Goal: Task Accomplishment & Management: Manage account settings

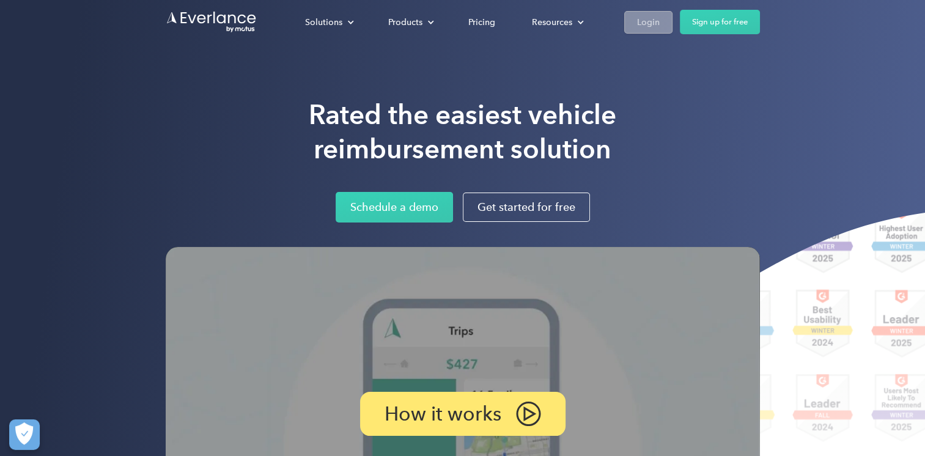
click at [639, 22] on div "Login" at bounding box center [648, 22] width 23 height 15
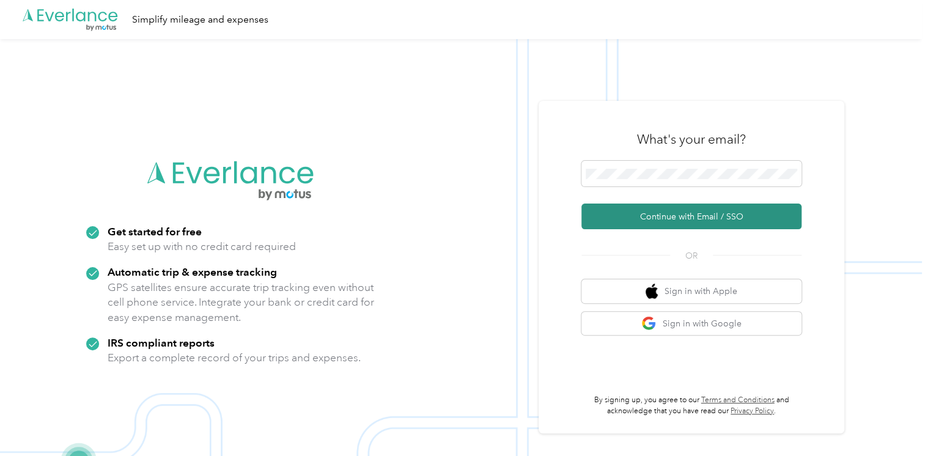
click at [676, 214] on button "Continue with Email / SSO" at bounding box center [691, 217] width 220 height 26
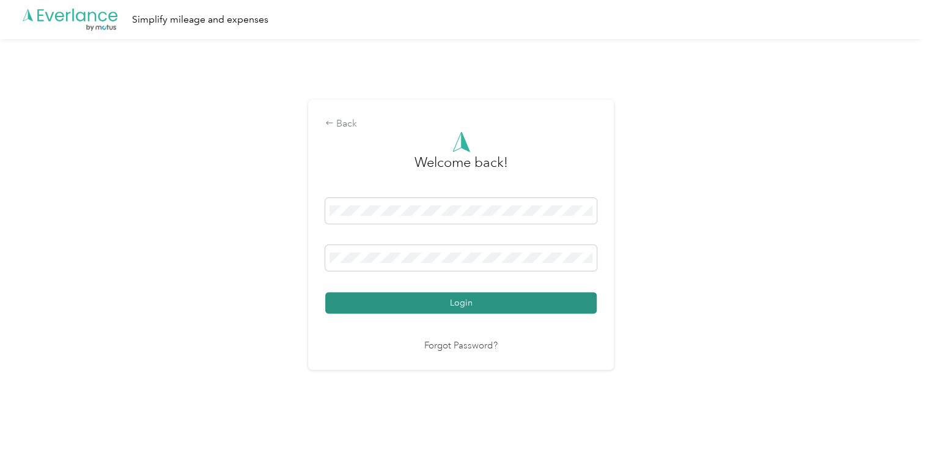
click at [459, 302] on button "Login" at bounding box center [460, 302] width 271 height 21
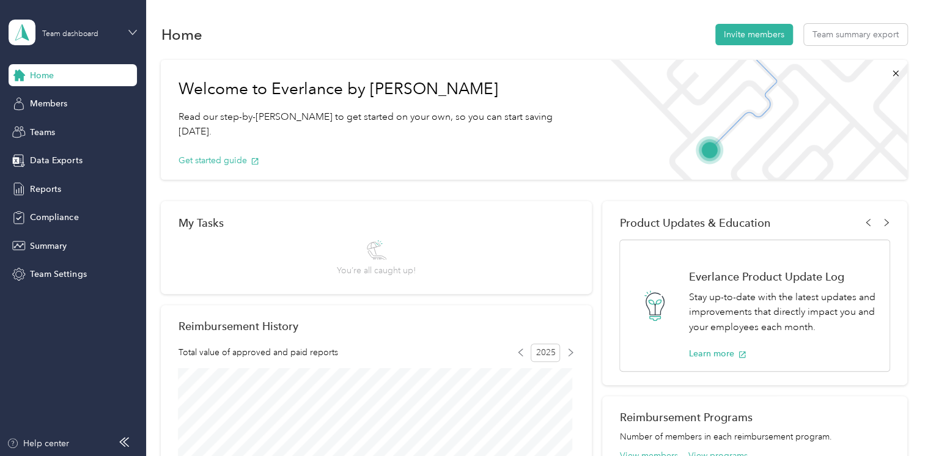
click at [135, 33] on icon at bounding box center [132, 32] width 9 height 9
click at [78, 124] on div "Personal dashboard" at bounding box center [58, 128] width 77 height 13
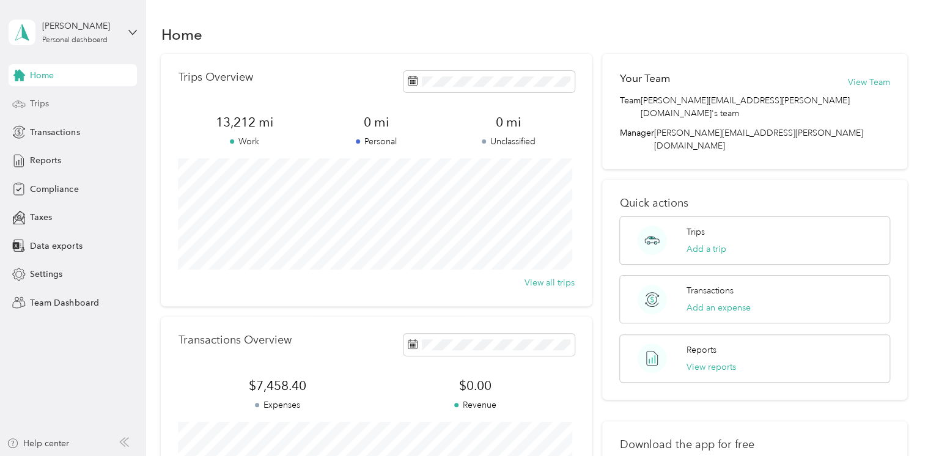
click at [48, 103] on span "Trips" at bounding box center [39, 103] width 19 height 13
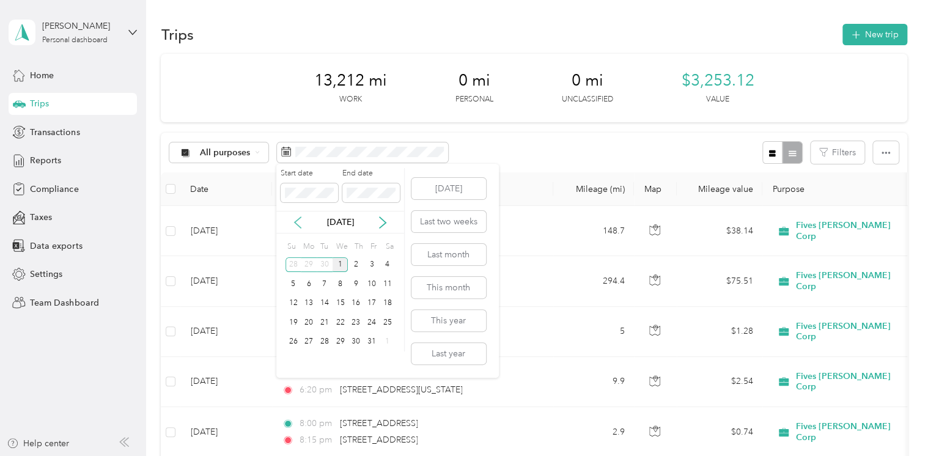
click at [292, 221] on icon at bounding box center [298, 222] width 12 height 12
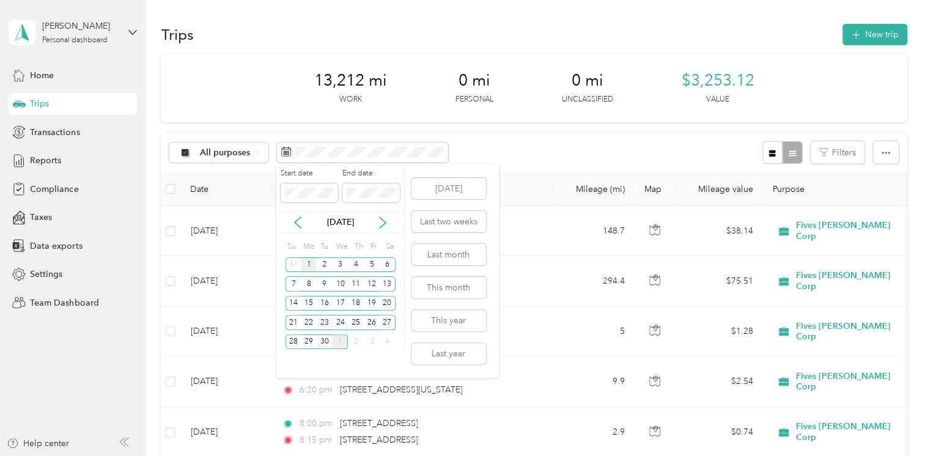
click at [309, 264] on div "1" at bounding box center [309, 264] width 16 height 15
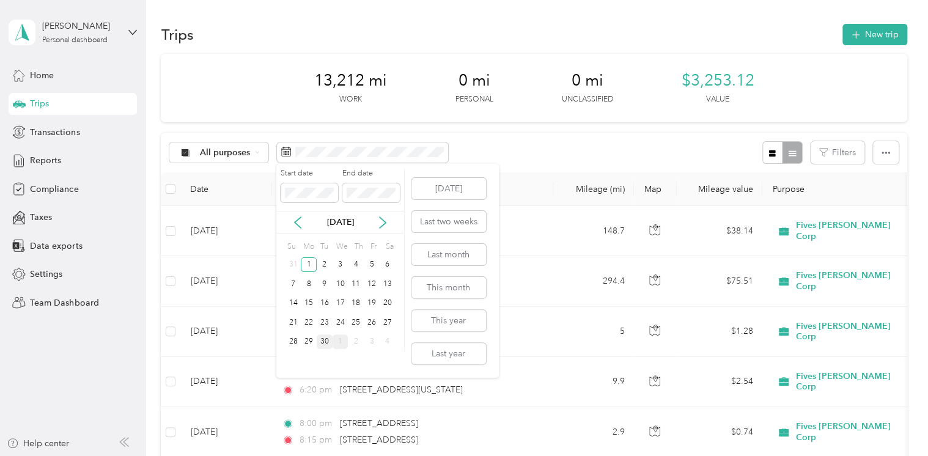
click at [328, 344] on div "30" at bounding box center [325, 341] width 16 height 15
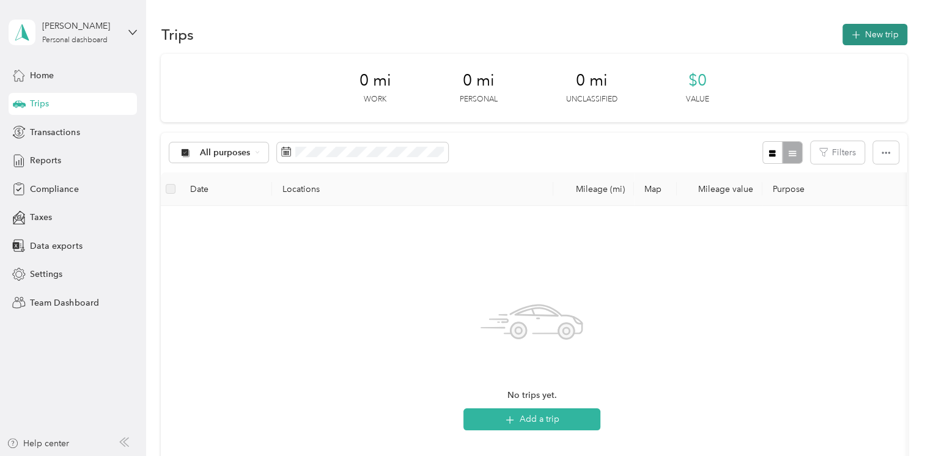
click at [870, 34] on button "New trip" at bounding box center [874, 34] width 65 height 21
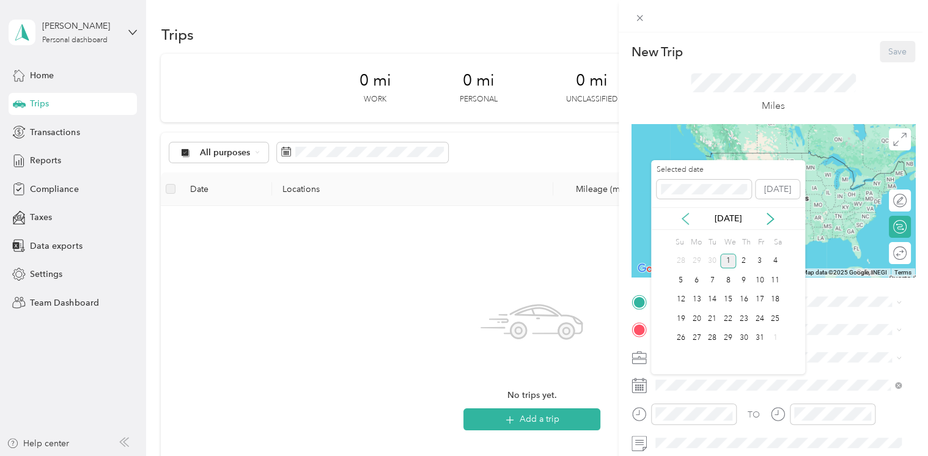
click at [690, 216] on icon at bounding box center [685, 219] width 12 height 12
click at [714, 280] on div "9" at bounding box center [712, 280] width 16 height 15
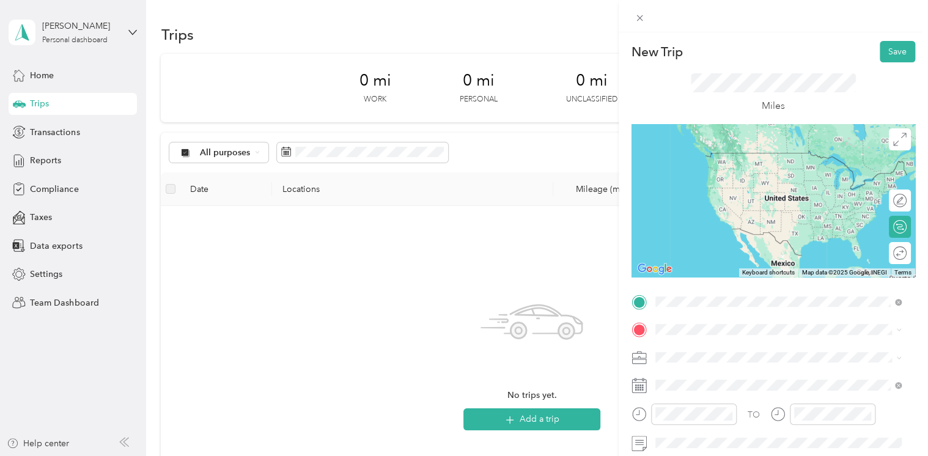
click at [718, 155] on span "[STREET_ADDRESS][PERSON_NAME][US_STATE]" at bounding box center [773, 152] width 190 height 11
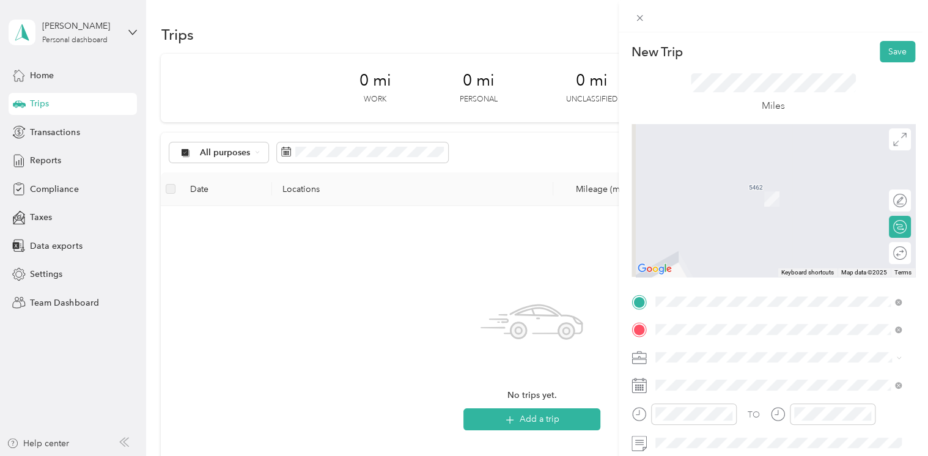
click at [699, 379] on span "[STREET_ADDRESS][US_STATE]" at bounding box center [739, 373] width 122 height 11
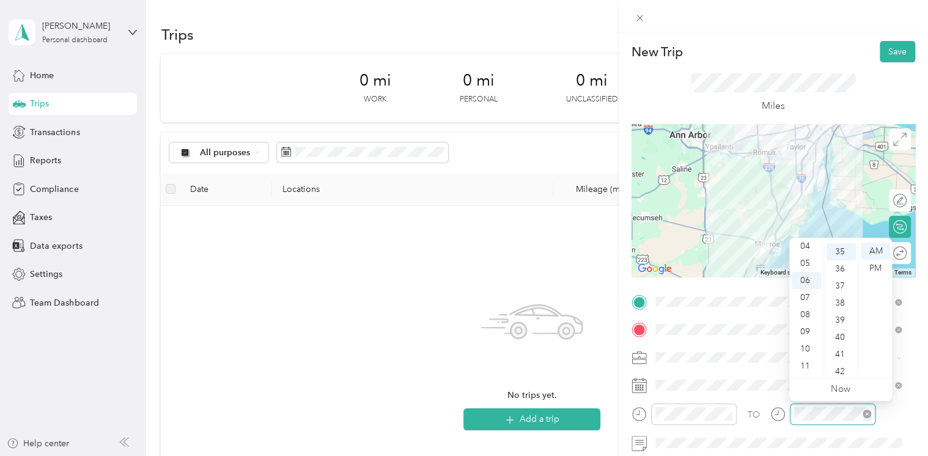
scroll to position [599, 0]
click at [886, 56] on button "Save" at bounding box center [897, 51] width 35 height 21
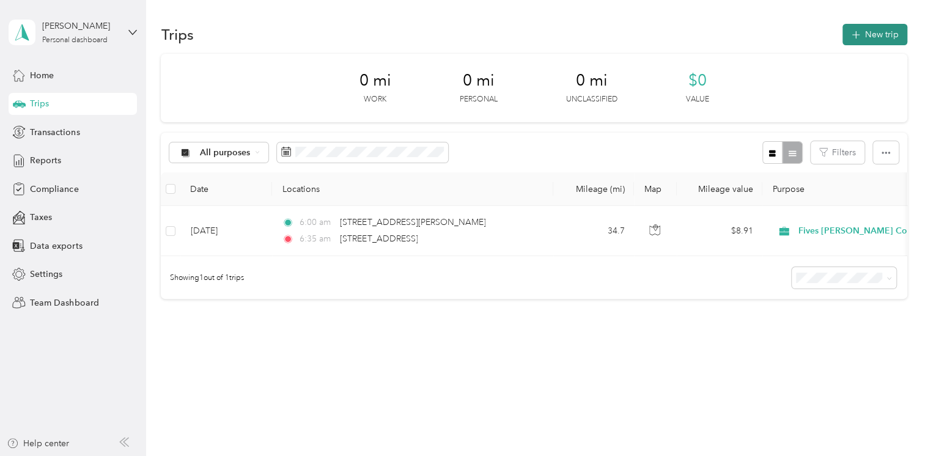
click at [880, 29] on button "New trip" at bounding box center [874, 34] width 65 height 21
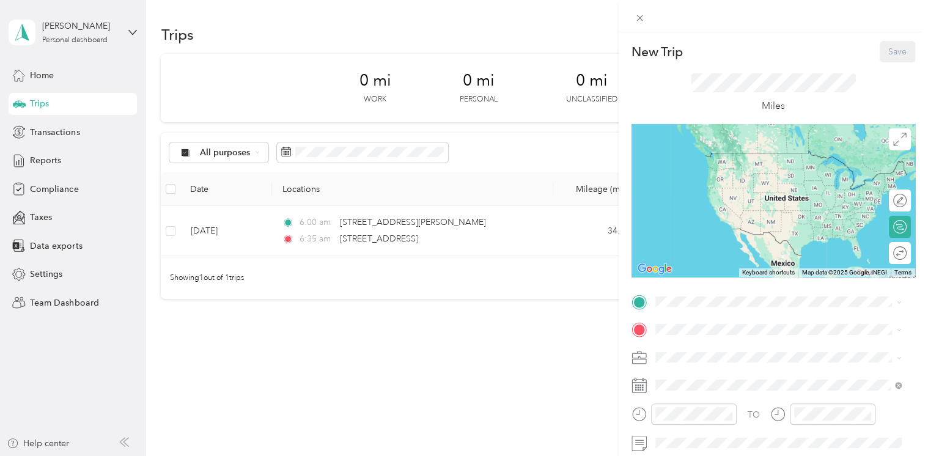
click at [642, 388] on rect at bounding box center [643, 388] width 2 height 2
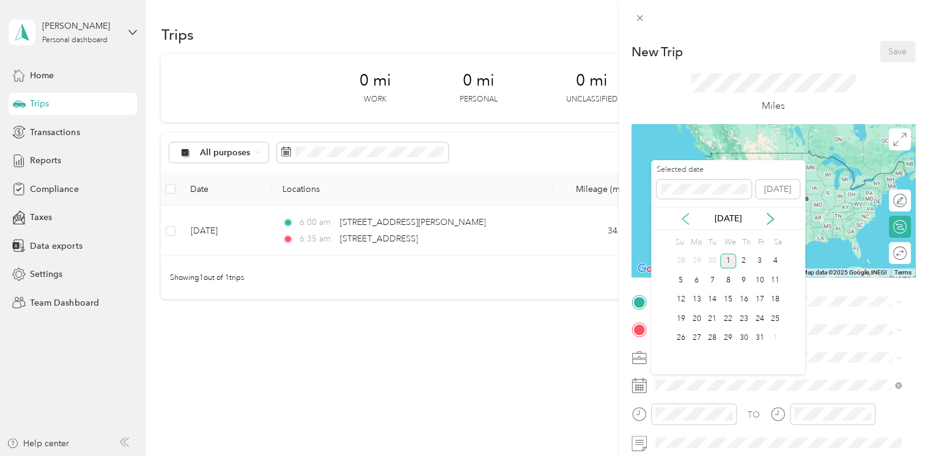
click at [689, 215] on icon at bounding box center [685, 219] width 12 height 12
click at [759, 279] on div "12" at bounding box center [759, 280] width 16 height 15
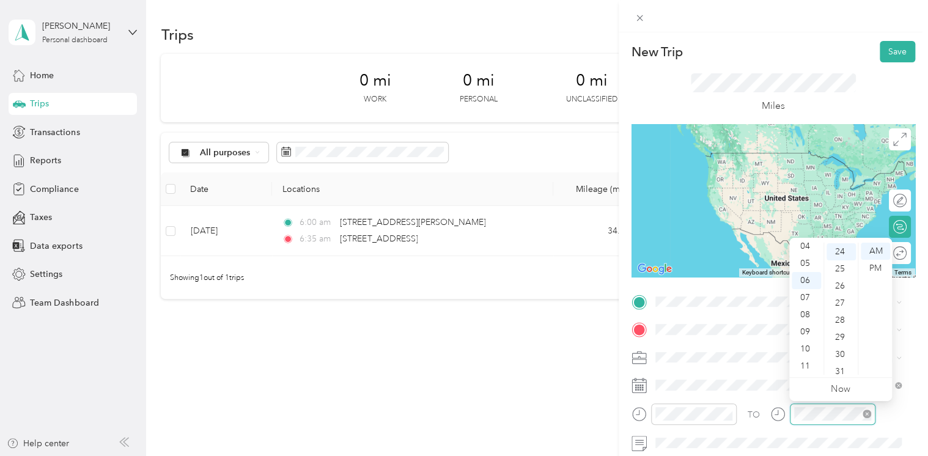
scroll to position [411, 0]
click at [807, 330] on div "09" at bounding box center [806, 331] width 29 height 17
click at [837, 248] on div "00" at bounding box center [840, 251] width 29 height 17
click at [878, 269] on div "PM" at bounding box center [875, 268] width 29 height 17
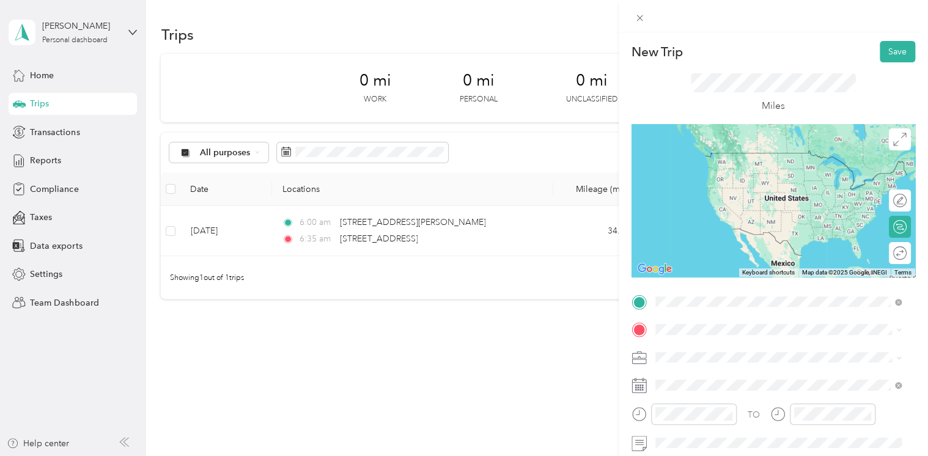
click at [718, 351] on span "[STREET_ADDRESS][US_STATE]" at bounding box center [739, 345] width 122 height 11
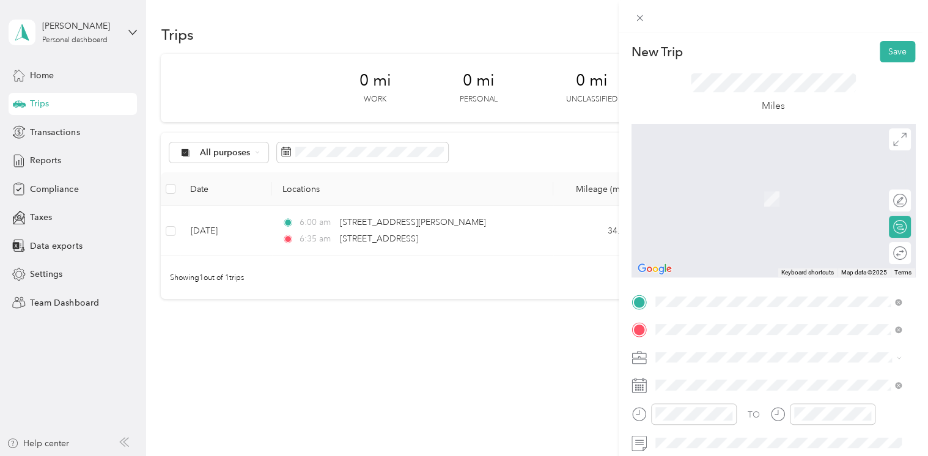
click at [745, 233] on span "[STREET_ADDRESS][PERSON_NAME][US_STATE]" at bounding box center [773, 227] width 190 height 11
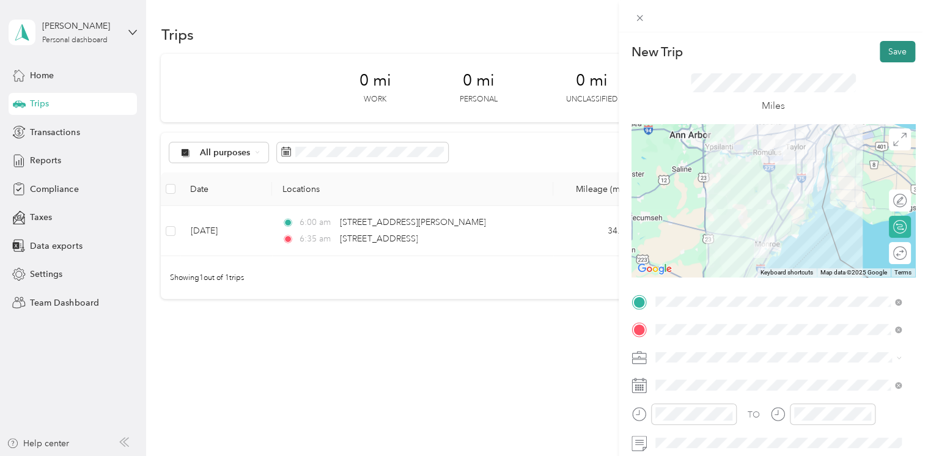
click at [890, 50] on button "Save" at bounding box center [897, 51] width 35 height 21
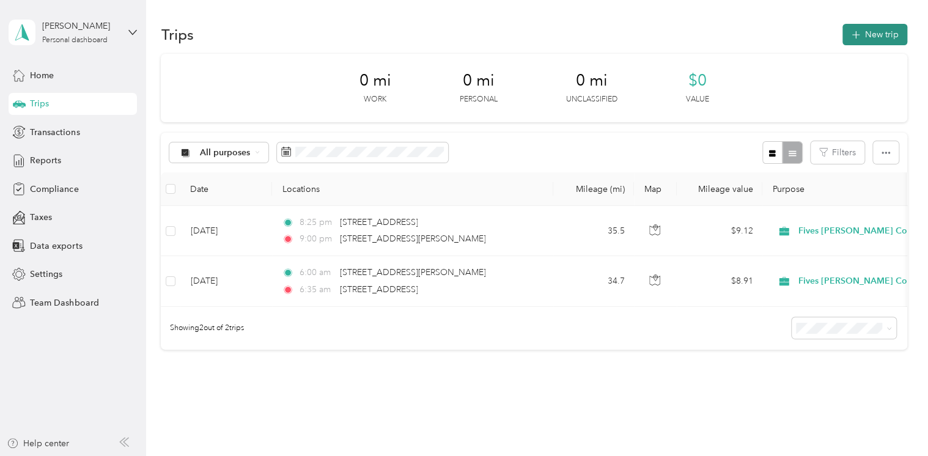
click at [859, 33] on button "New trip" at bounding box center [874, 34] width 65 height 21
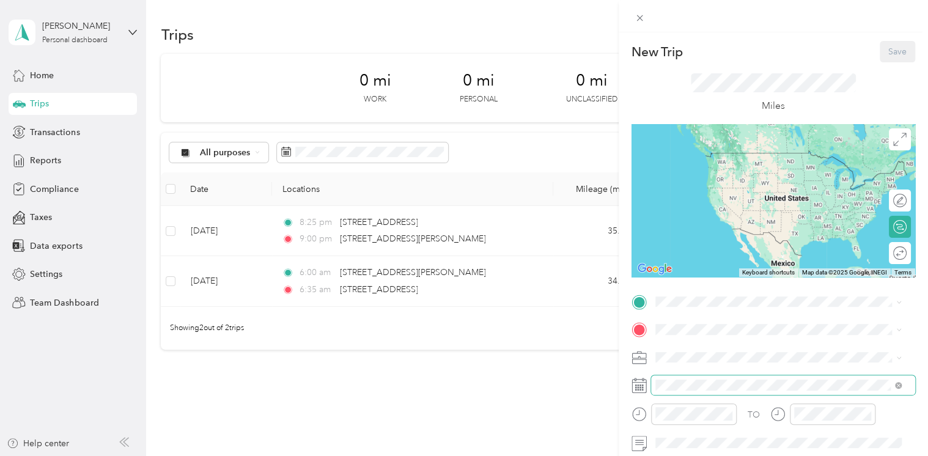
click at [679, 377] on span at bounding box center [783, 385] width 264 height 20
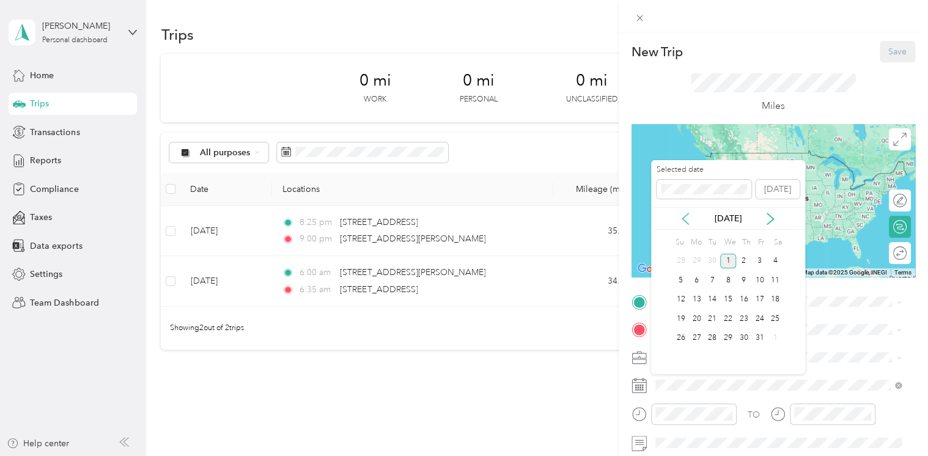
click at [687, 218] on icon at bounding box center [685, 219] width 12 height 12
click at [778, 283] on div "13" at bounding box center [775, 280] width 16 height 15
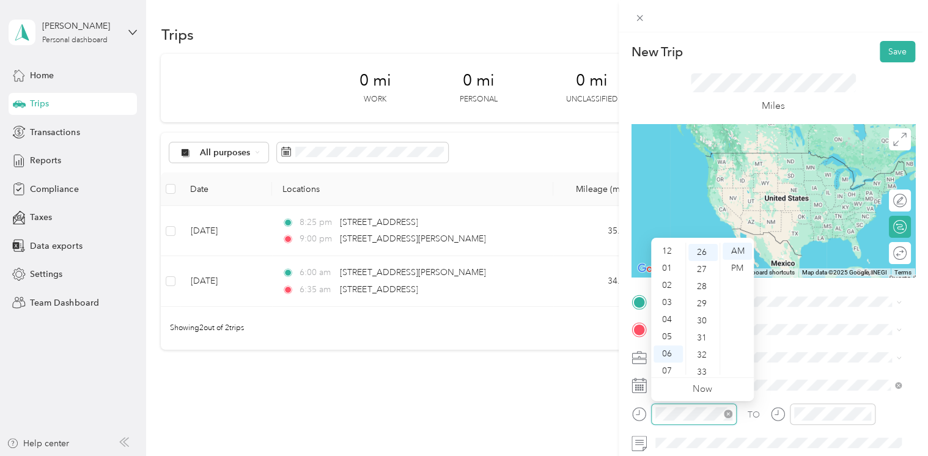
scroll to position [73, 0]
click at [666, 282] on div "06" at bounding box center [667, 280] width 29 height 17
click at [702, 323] on div "30" at bounding box center [702, 319] width 29 height 17
click at [741, 268] on div "PM" at bounding box center [737, 268] width 29 height 17
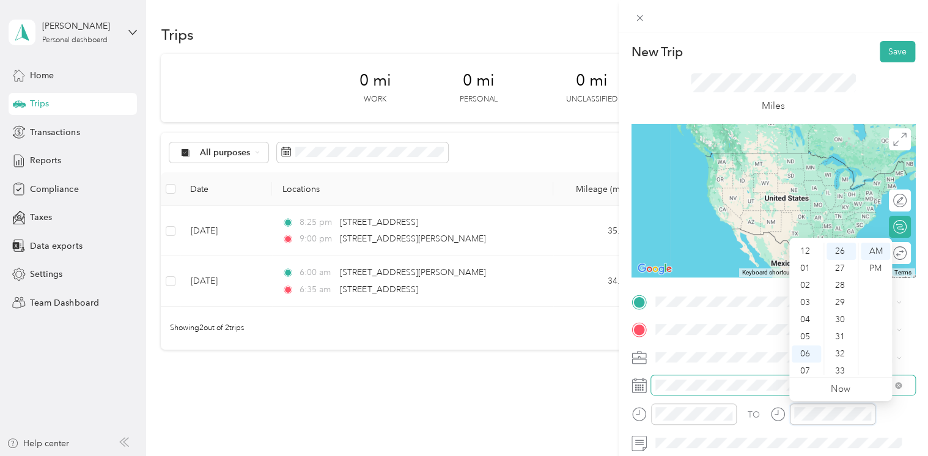
scroll to position [73, 0]
click at [801, 298] on div "07" at bounding box center [806, 297] width 29 height 17
click at [839, 337] on div "05" at bounding box center [840, 336] width 29 height 17
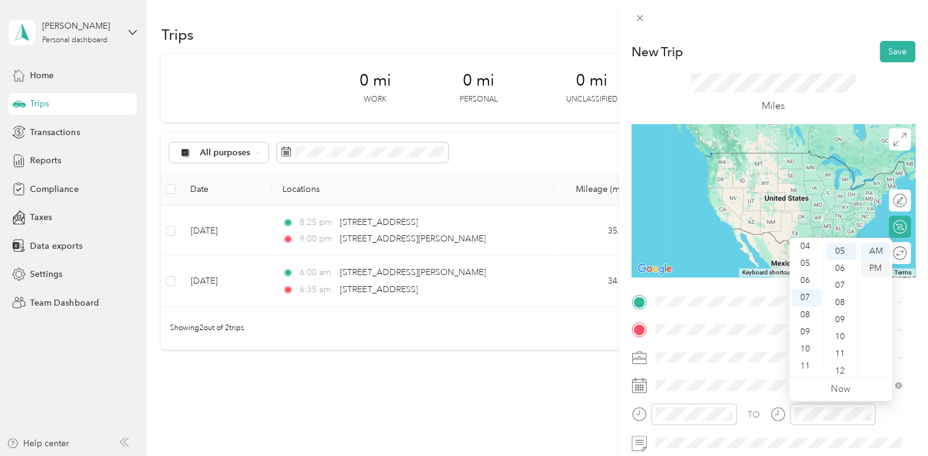
click at [878, 268] on div "PM" at bounding box center [875, 268] width 29 height 17
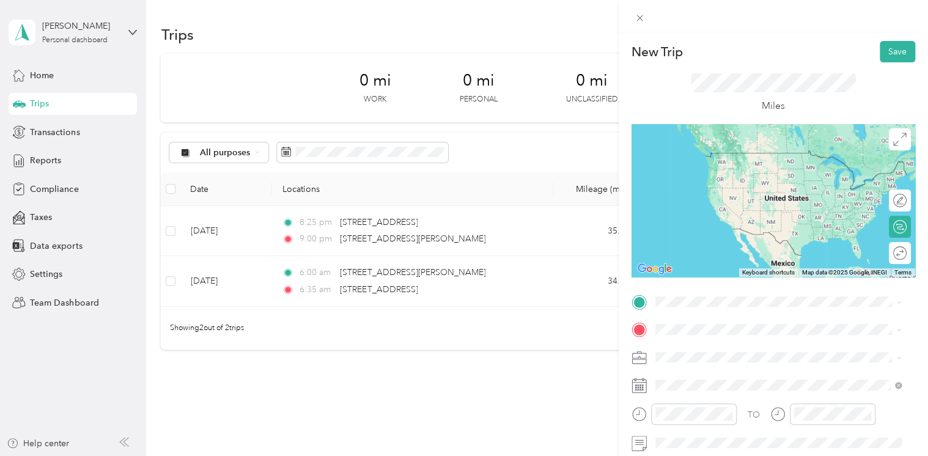
click at [736, 156] on span "[STREET_ADDRESS][PERSON_NAME][US_STATE]" at bounding box center [773, 150] width 190 height 11
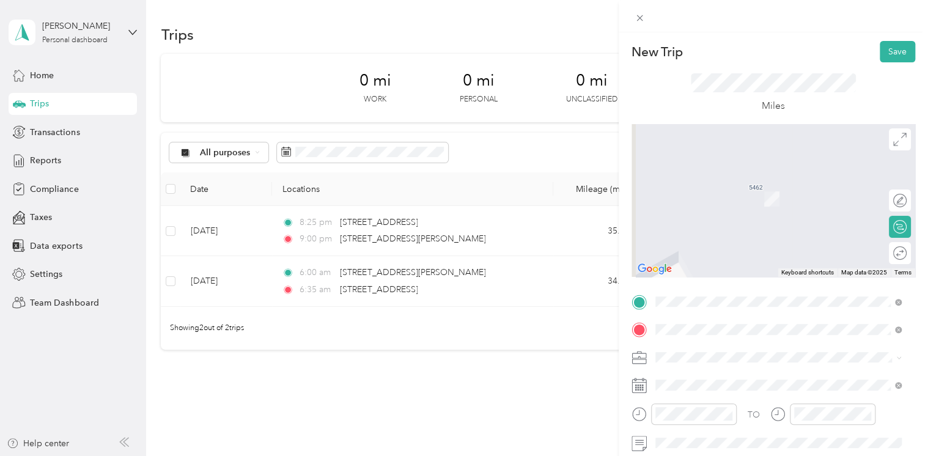
click at [718, 379] on span "[STREET_ADDRESS][US_STATE]" at bounding box center [739, 373] width 122 height 11
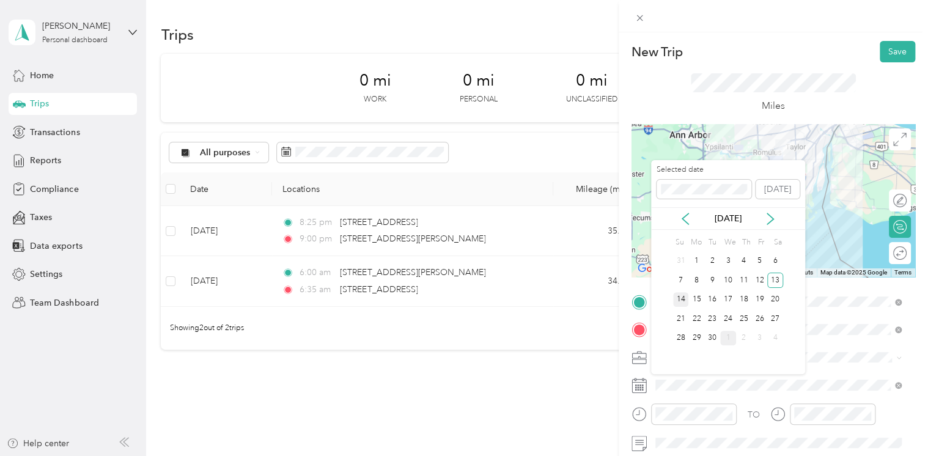
click at [683, 300] on div "14" at bounding box center [681, 299] width 16 height 15
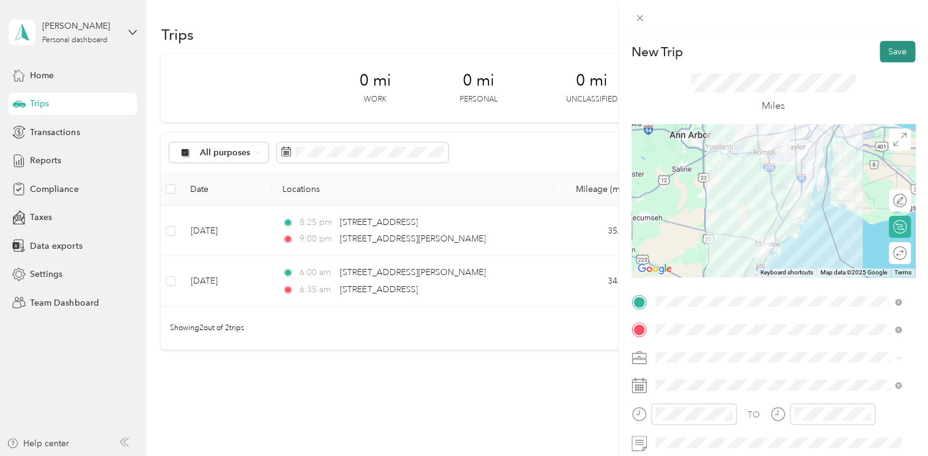
click at [890, 52] on button "Save" at bounding box center [897, 51] width 35 height 21
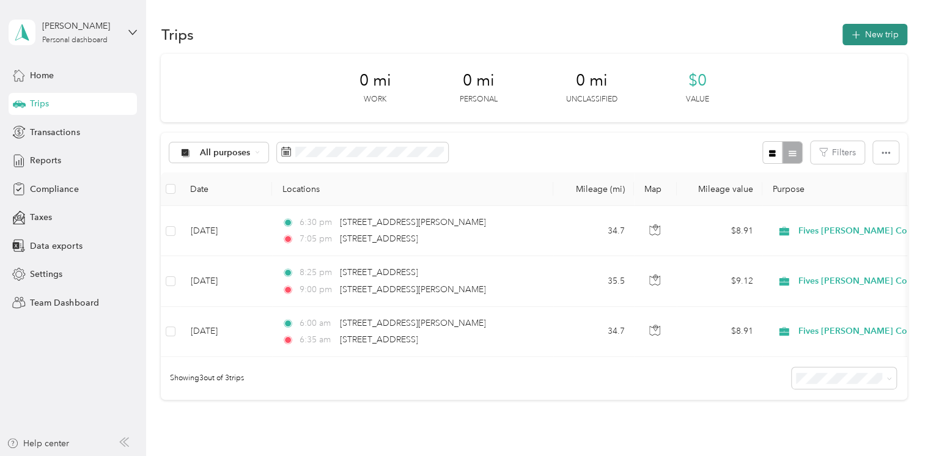
click at [883, 33] on button "New trip" at bounding box center [874, 34] width 65 height 21
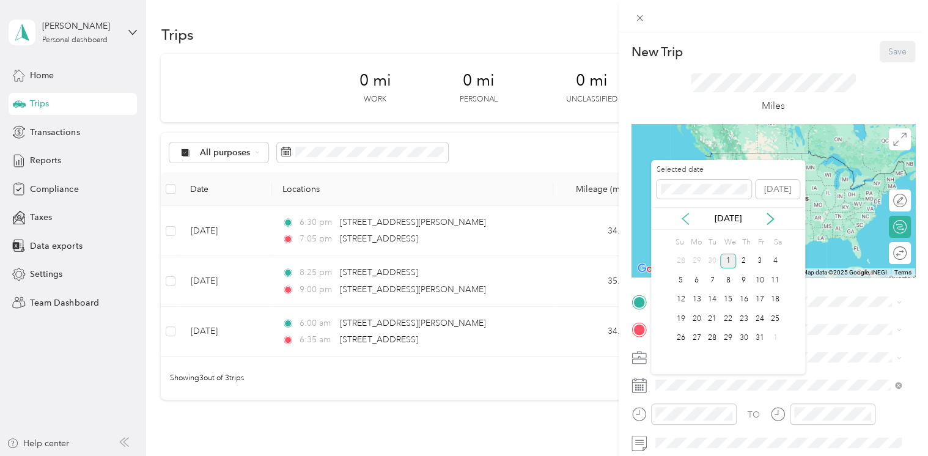
click at [689, 221] on icon at bounding box center [685, 219] width 12 height 12
click at [748, 298] on div "18" at bounding box center [744, 299] width 16 height 15
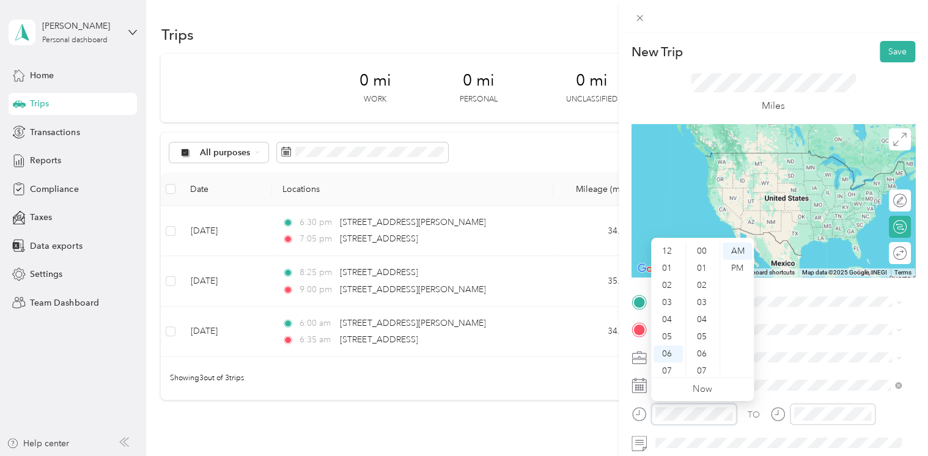
scroll to position [73, 0]
click at [667, 310] on div "08" at bounding box center [667, 314] width 29 height 17
click at [705, 304] on div "30" at bounding box center [702, 302] width 29 height 17
click at [742, 268] on div "PM" at bounding box center [737, 268] width 29 height 17
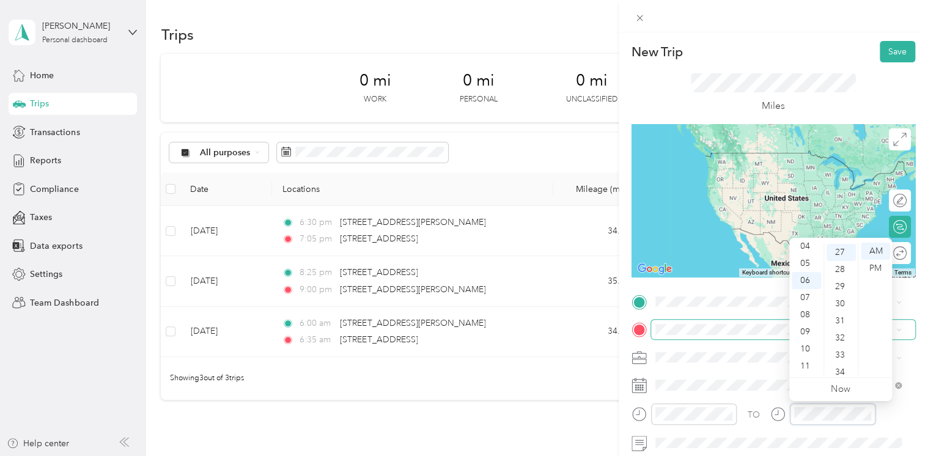
scroll to position [462, 0]
click at [809, 332] on div "09" at bounding box center [806, 331] width 29 height 17
click at [839, 336] on div "05" at bounding box center [840, 336] width 29 height 17
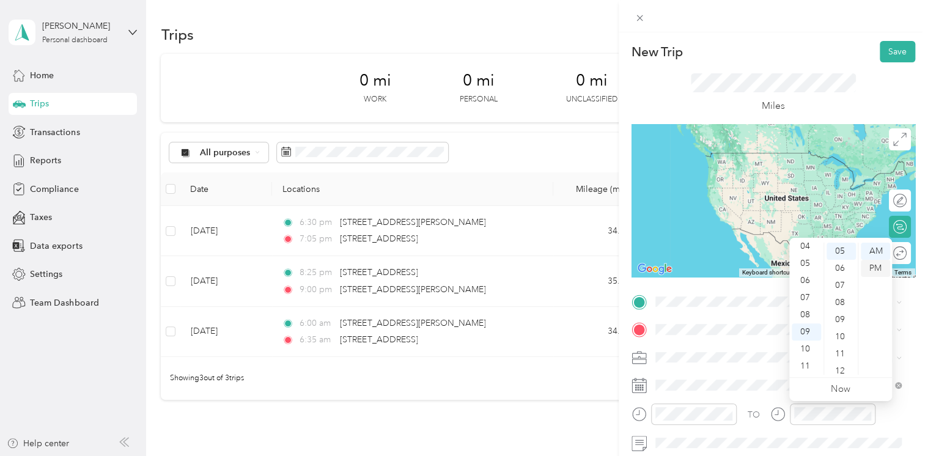
click at [877, 266] on div "PM" at bounding box center [875, 268] width 29 height 17
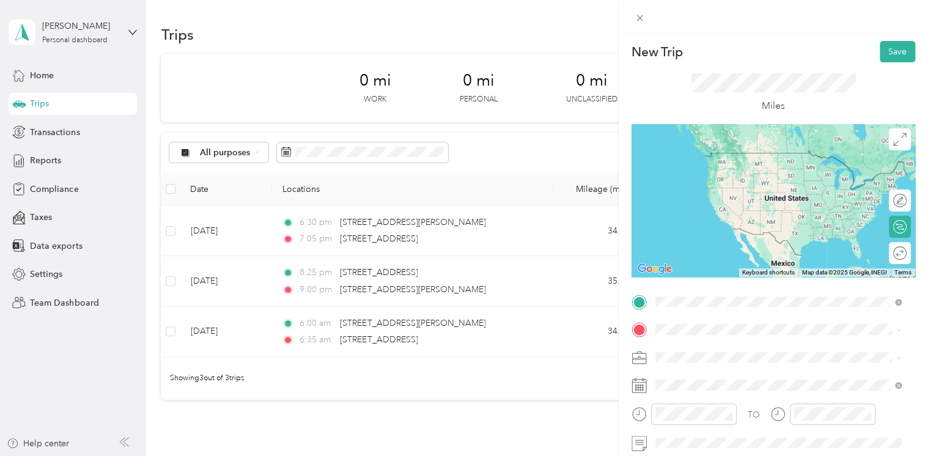
click at [724, 351] on span "[STREET_ADDRESS][US_STATE]" at bounding box center [739, 345] width 122 height 11
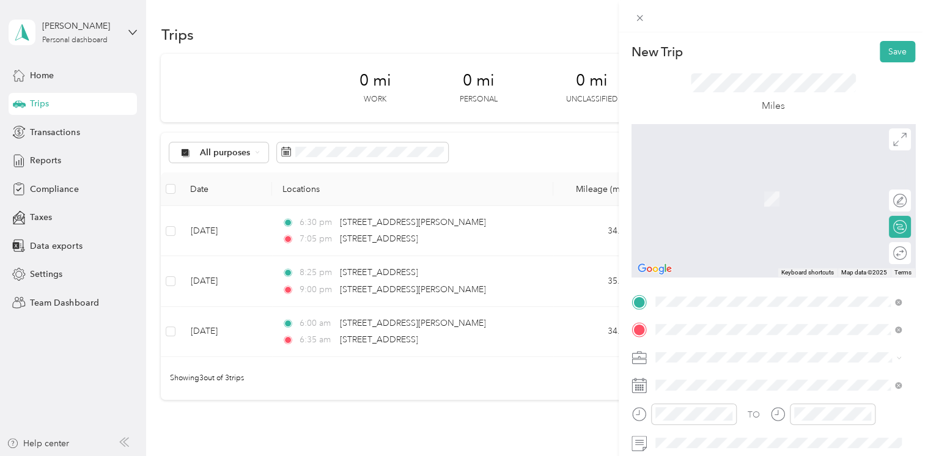
click at [709, 186] on span "[STREET_ADDRESS][PERSON_NAME][US_STATE]" at bounding box center [773, 180] width 190 height 11
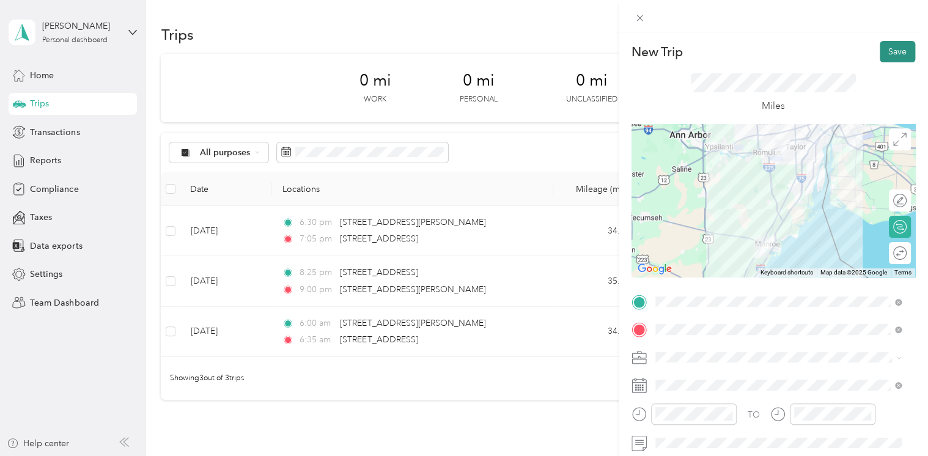
click at [884, 51] on button "Save" at bounding box center [897, 51] width 35 height 21
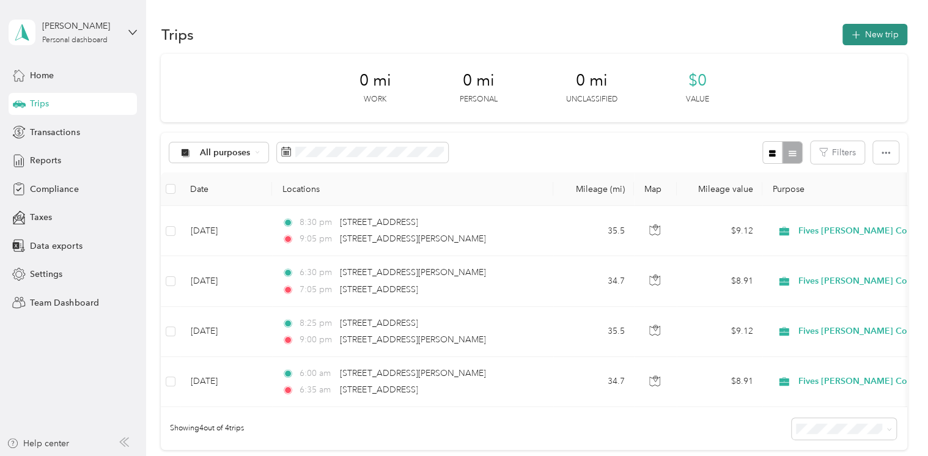
click at [872, 28] on button "New trip" at bounding box center [874, 34] width 65 height 21
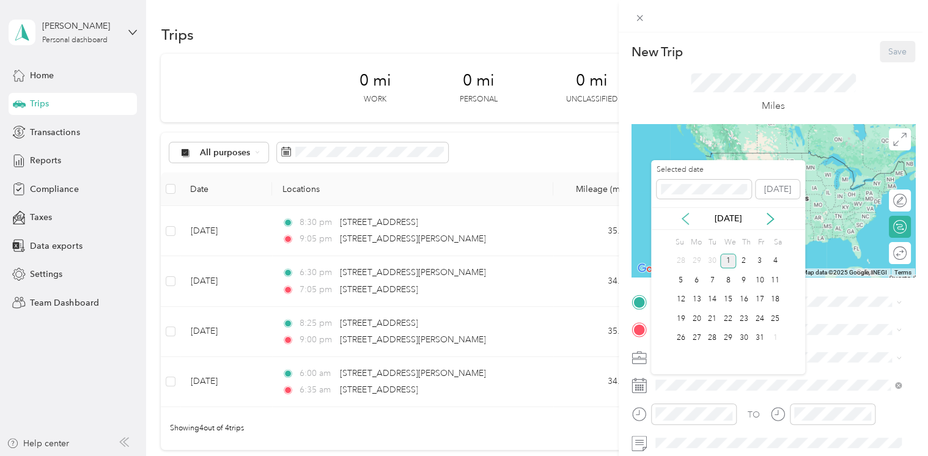
click at [686, 216] on icon at bounding box center [685, 219] width 12 height 12
click at [760, 300] on div "19" at bounding box center [759, 299] width 16 height 15
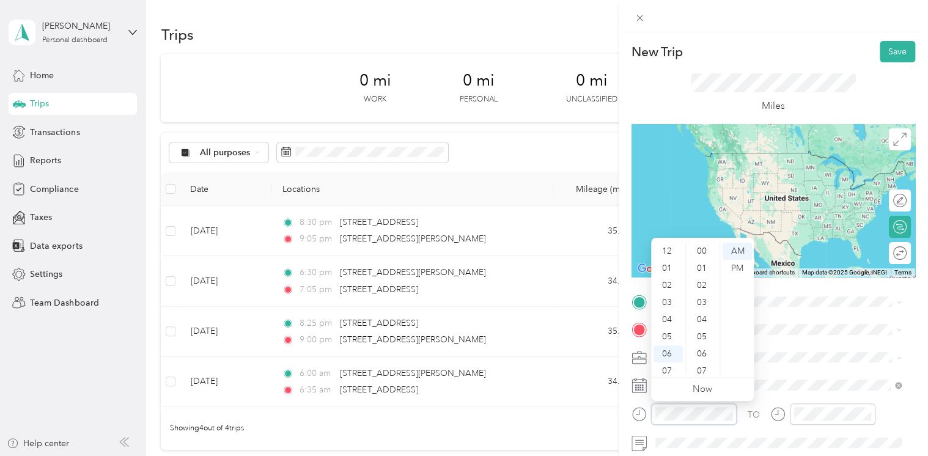
scroll to position [73, 0]
click at [702, 285] on div "30" at bounding box center [702, 285] width 29 height 17
click at [670, 314] on div "08" at bounding box center [667, 314] width 29 height 17
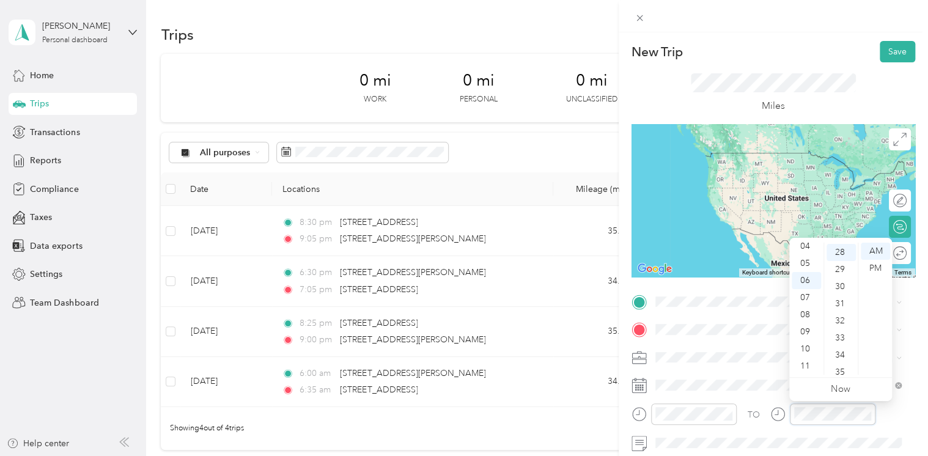
scroll to position [479, 0]
click at [807, 348] on div "10" at bounding box center [806, 348] width 29 height 17
click at [842, 252] on div "00" at bounding box center [840, 251] width 29 height 17
click at [879, 251] on div "AM" at bounding box center [875, 251] width 29 height 17
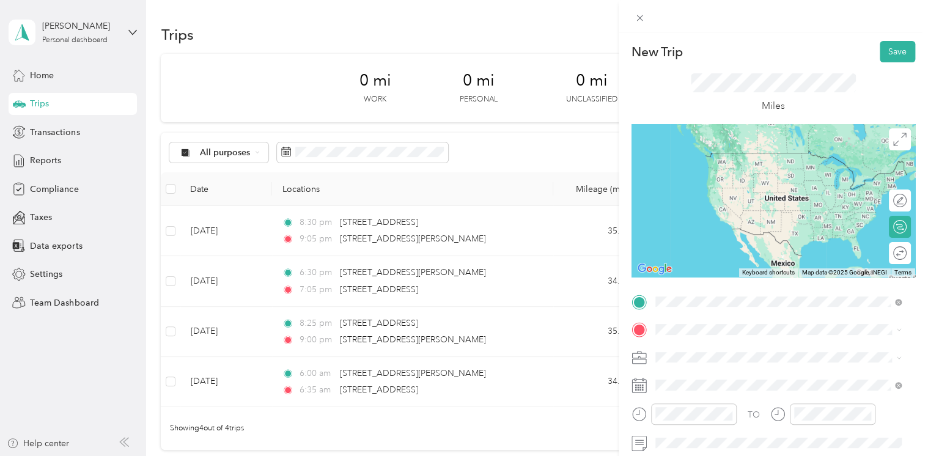
click at [716, 158] on span "[STREET_ADDRESS][PERSON_NAME][US_STATE]" at bounding box center [773, 152] width 190 height 11
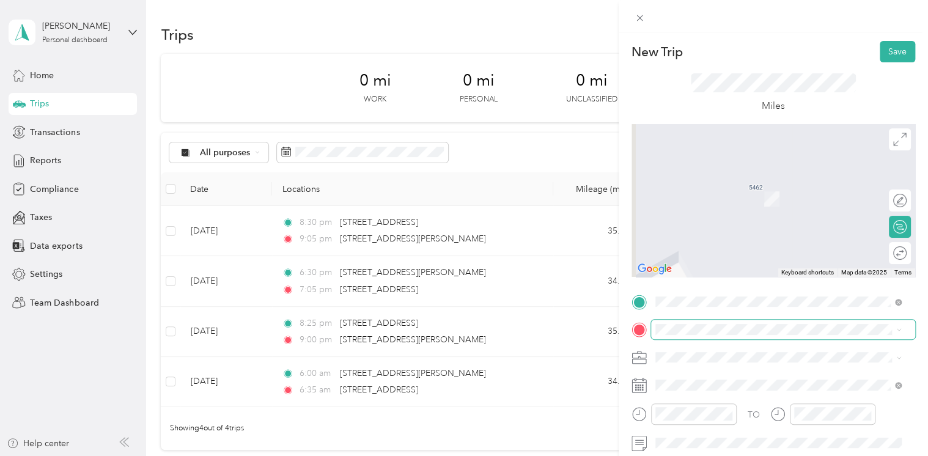
click at [715, 322] on span at bounding box center [783, 330] width 264 height 20
click at [737, 186] on span "[STREET_ADDRESS][PERSON_NAME][US_STATE]" at bounding box center [773, 180] width 190 height 11
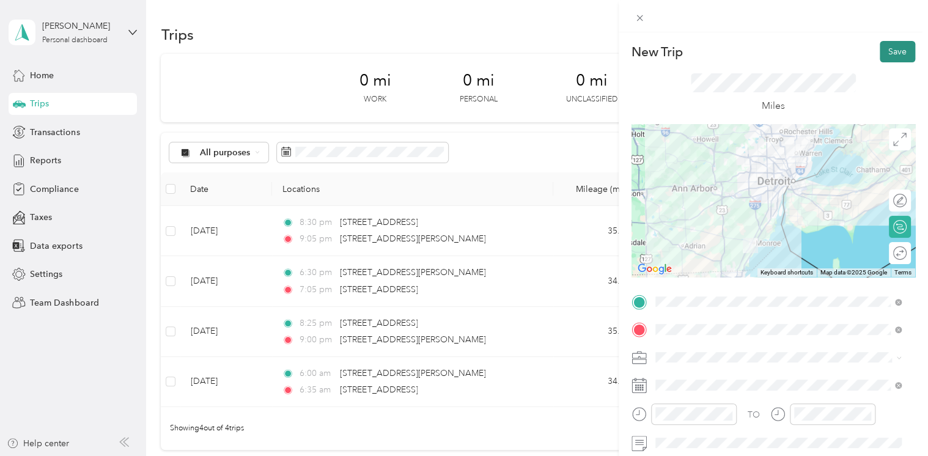
click at [887, 50] on button "Save" at bounding box center [897, 51] width 35 height 21
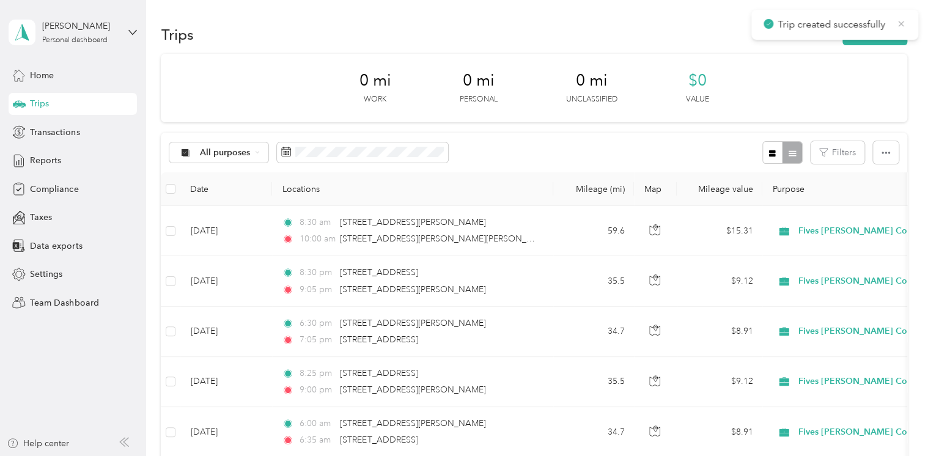
click at [900, 27] on icon at bounding box center [901, 23] width 10 height 11
click at [892, 33] on button "New trip" at bounding box center [874, 34] width 65 height 21
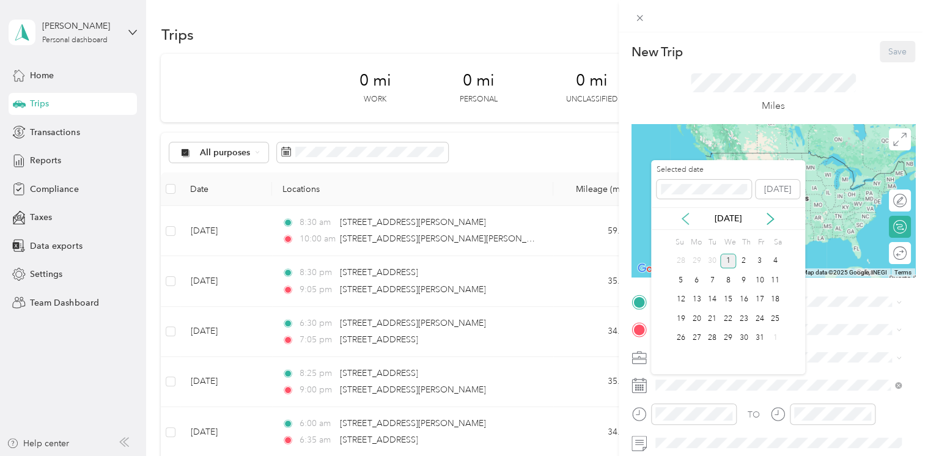
click at [691, 216] on icon at bounding box center [685, 219] width 12 height 12
click at [759, 297] on div "19" at bounding box center [759, 299] width 16 height 15
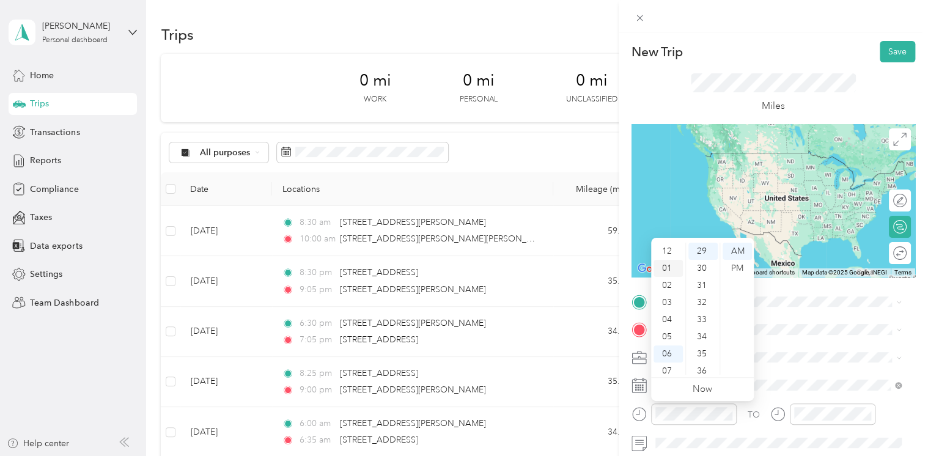
click at [669, 270] on div "01" at bounding box center [667, 268] width 29 height 17
click at [700, 256] on div "00" at bounding box center [702, 251] width 29 height 17
click at [741, 268] on div "PM" at bounding box center [737, 268] width 29 height 17
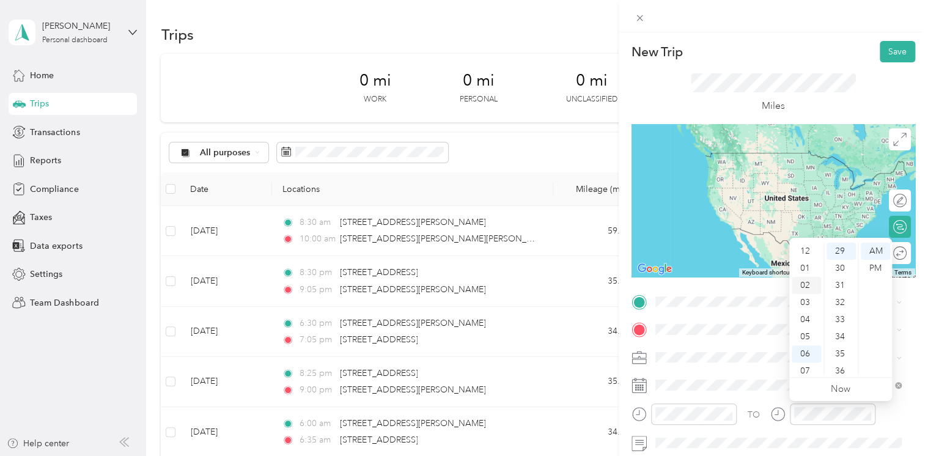
click at [807, 284] on div "02" at bounding box center [806, 285] width 29 height 17
click at [844, 319] on div "15" at bounding box center [840, 317] width 29 height 17
click at [878, 270] on div "PM" at bounding box center [875, 268] width 29 height 17
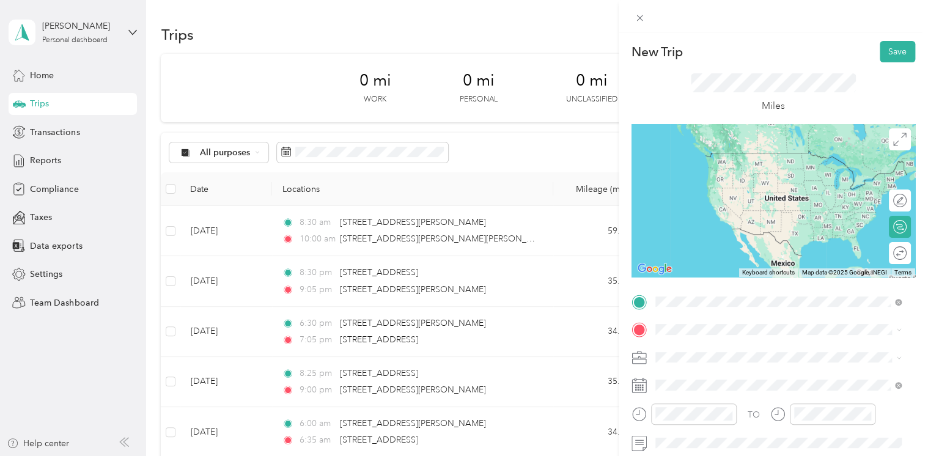
click at [726, 349] on span "[STREET_ADDRESS][PERSON_NAME][US_STATE]" at bounding box center [773, 345] width 190 height 11
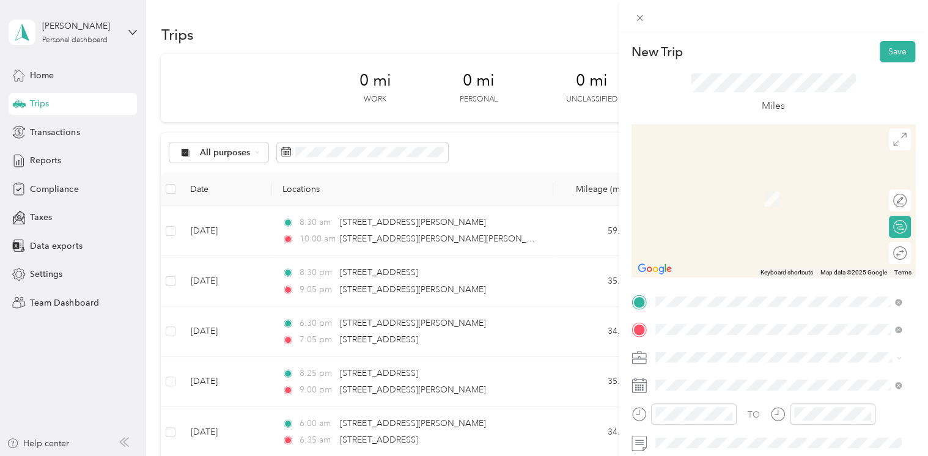
click at [724, 186] on span "[STREET_ADDRESS][PERSON_NAME][US_STATE]" at bounding box center [773, 180] width 190 height 11
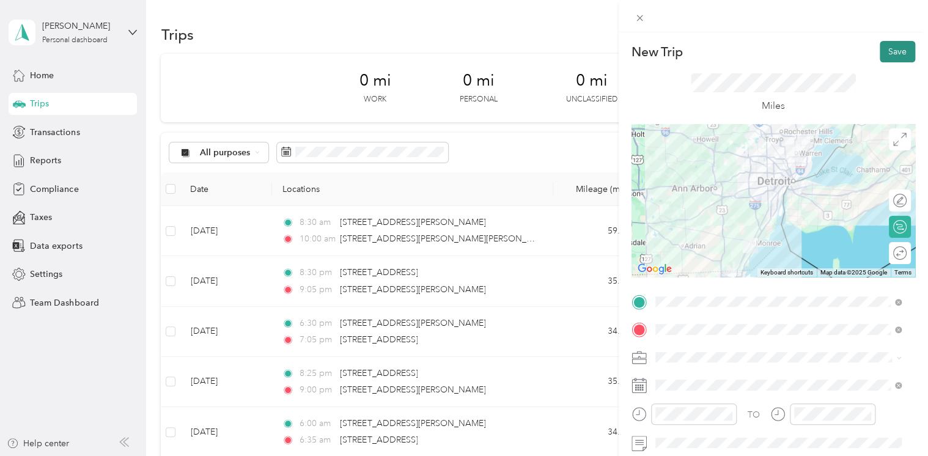
click at [896, 52] on button "Save" at bounding box center [897, 51] width 35 height 21
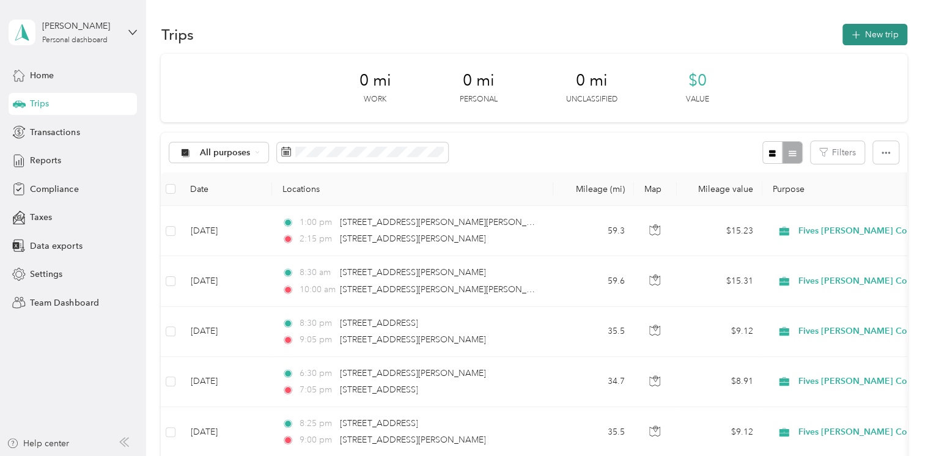
click at [877, 31] on button "New trip" at bounding box center [874, 34] width 65 height 21
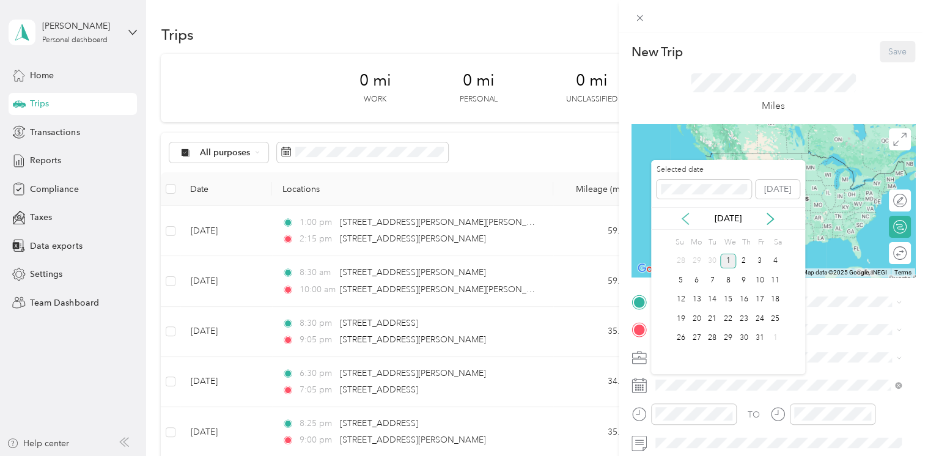
click at [684, 216] on icon at bounding box center [685, 218] width 6 height 11
click at [697, 318] on div "22" at bounding box center [696, 318] width 16 height 15
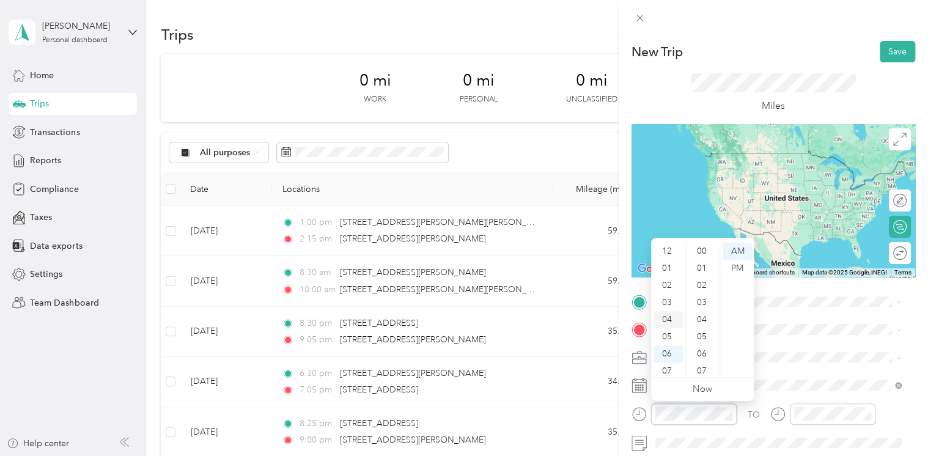
scroll to position [73, 0]
click at [671, 282] on div "06" at bounding box center [667, 280] width 29 height 17
click at [704, 251] on div "00" at bounding box center [702, 251] width 29 height 17
click at [743, 254] on div "AM" at bounding box center [737, 251] width 29 height 17
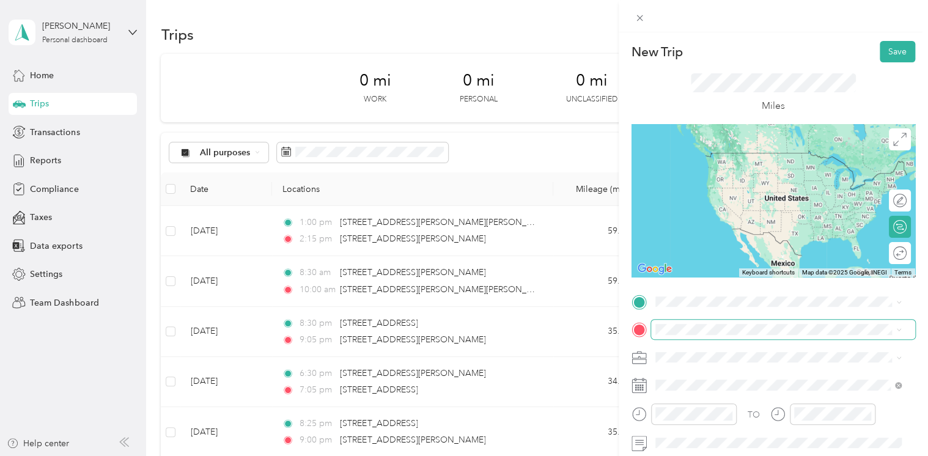
click at [823, 338] on span at bounding box center [783, 330] width 264 height 20
click at [743, 155] on span "[STREET_ADDRESS][PERSON_NAME][US_STATE]" at bounding box center [773, 152] width 190 height 11
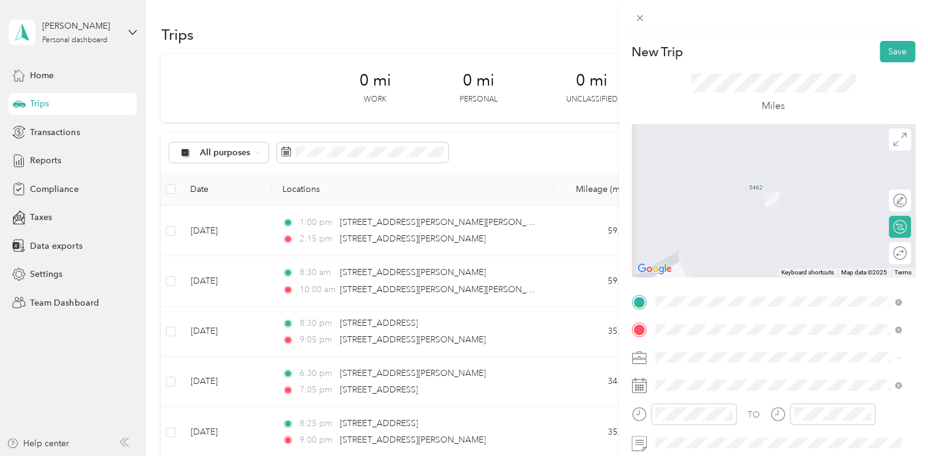
click at [743, 233] on span "[STREET_ADDRESS][US_STATE]" at bounding box center [739, 227] width 122 height 11
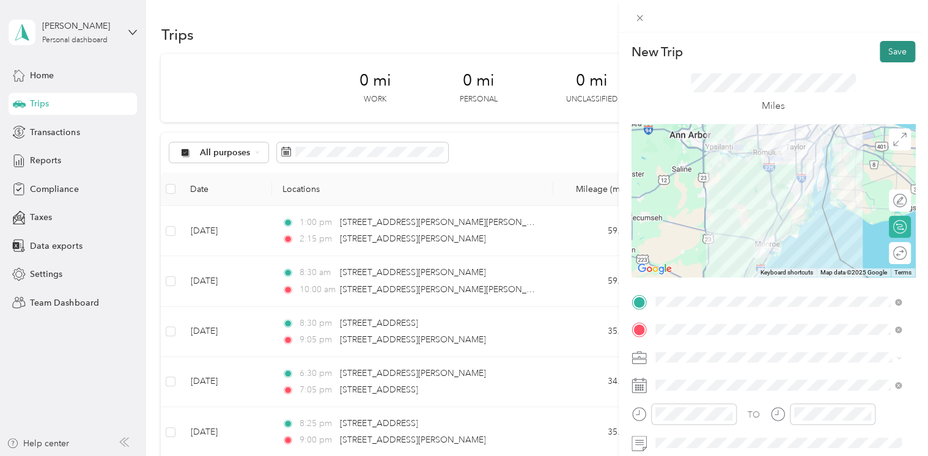
click at [894, 56] on button "Save" at bounding box center [897, 51] width 35 height 21
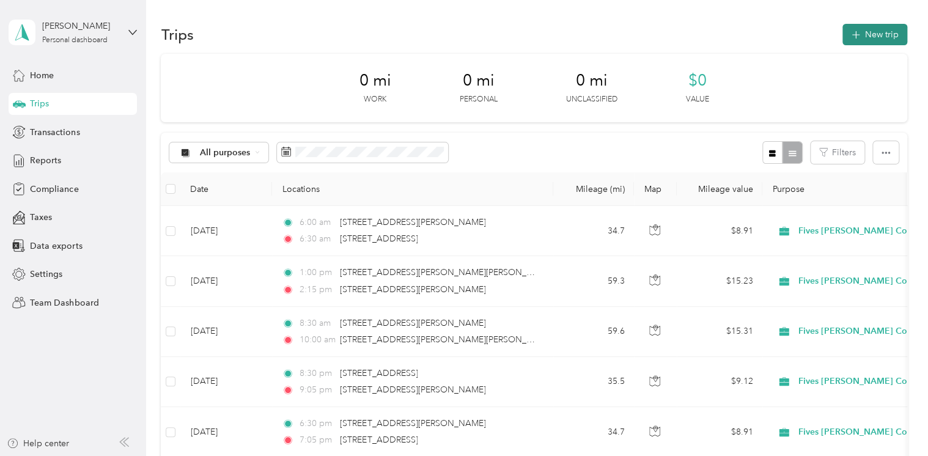
click at [881, 33] on button "New trip" at bounding box center [874, 34] width 65 height 21
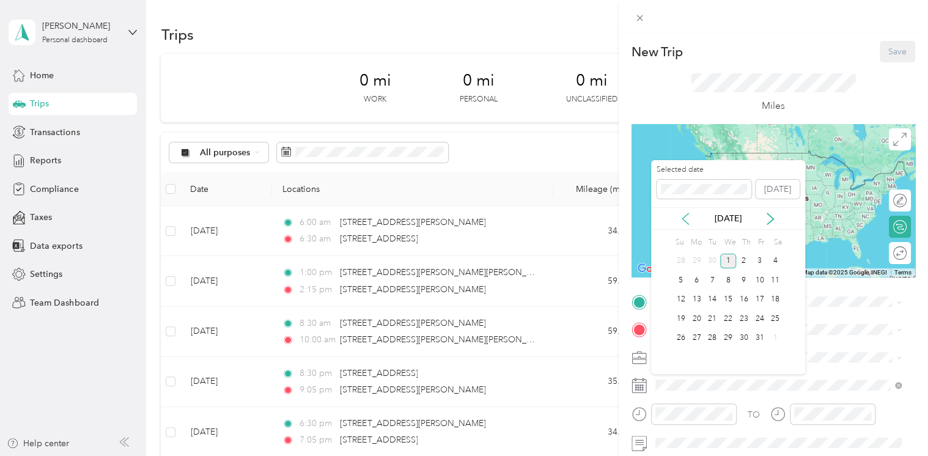
click at [689, 218] on icon at bounding box center [685, 219] width 12 height 12
click at [775, 317] on div "27" at bounding box center [775, 318] width 16 height 15
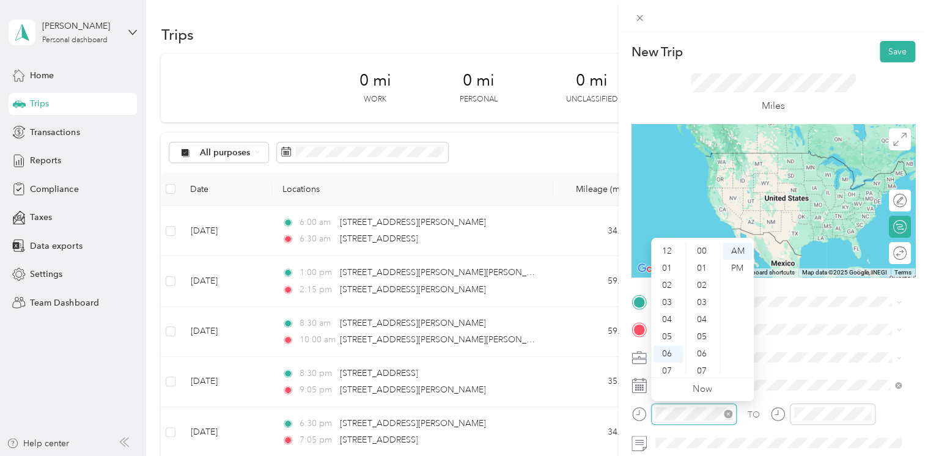
scroll to position [73, 0]
click at [670, 333] on div "09" at bounding box center [667, 331] width 29 height 17
click at [702, 358] on div "30" at bounding box center [702, 356] width 29 height 17
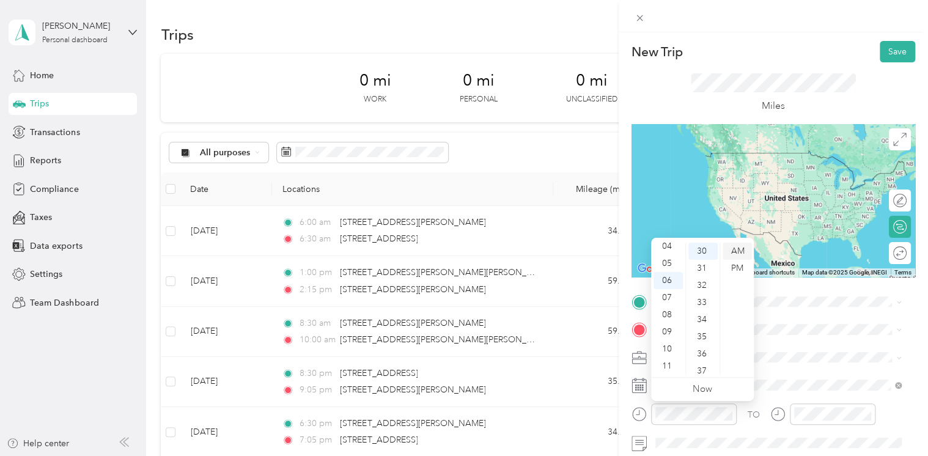
click at [741, 247] on div "AM" at bounding box center [737, 251] width 29 height 17
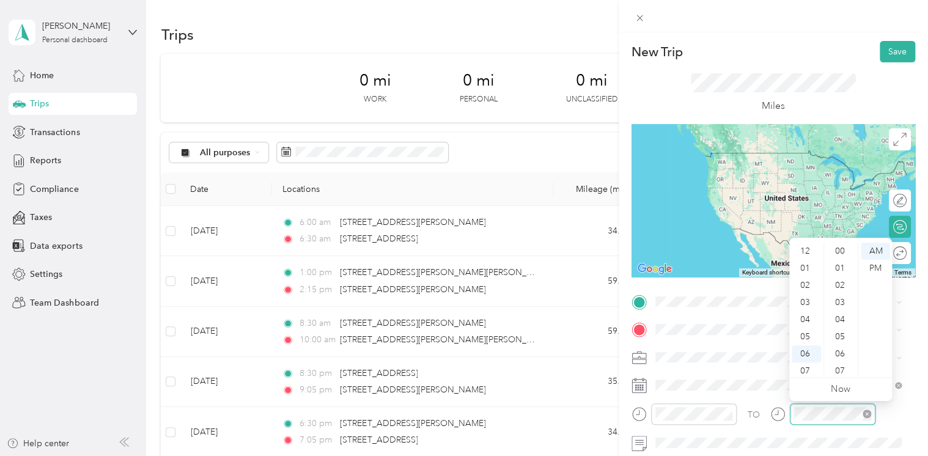
scroll to position [73, 0]
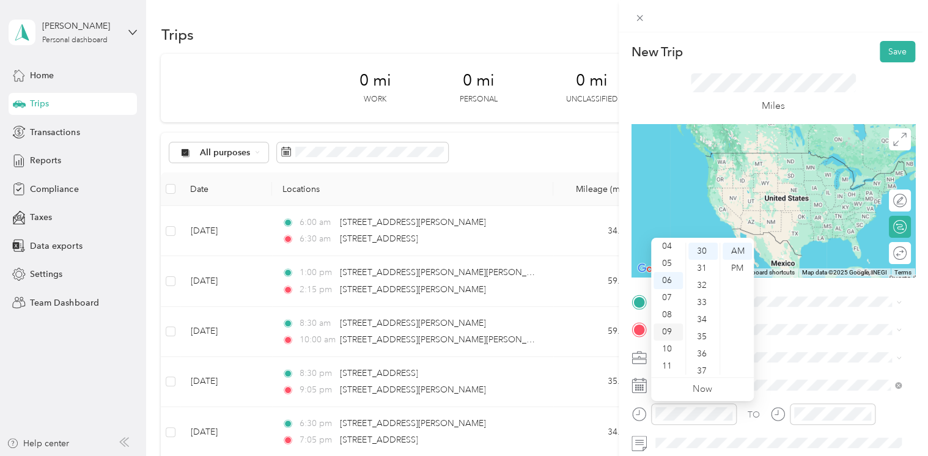
click at [666, 331] on div "09" at bounding box center [667, 331] width 29 height 17
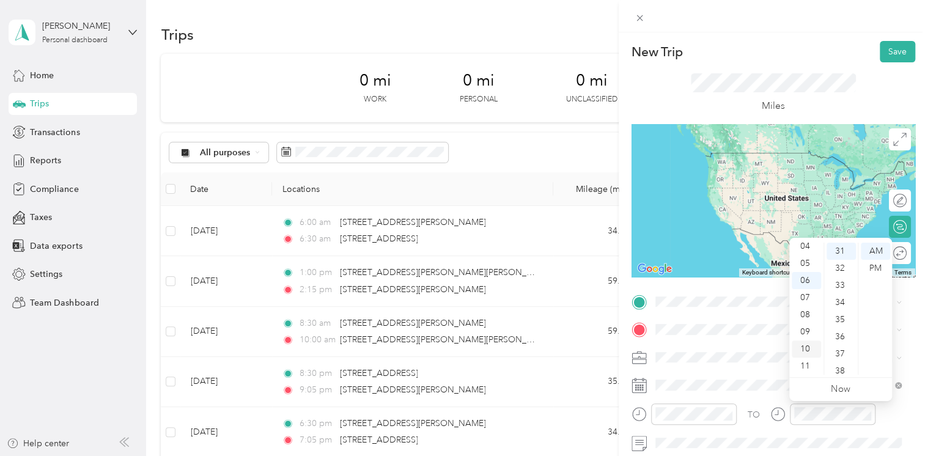
click at [804, 350] on div "10" at bounding box center [806, 348] width 29 height 17
click at [840, 318] on div "10" at bounding box center [840, 319] width 29 height 17
click at [870, 250] on div "AM" at bounding box center [875, 251] width 29 height 17
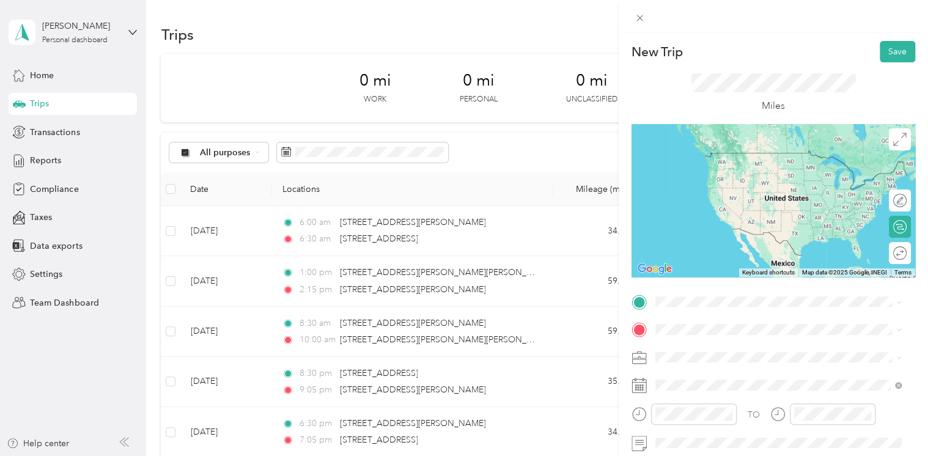
click at [718, 350] on span "[STREET_ADDRESS][US_STATE]" at bounding box center [739, 344] width 122 height 11
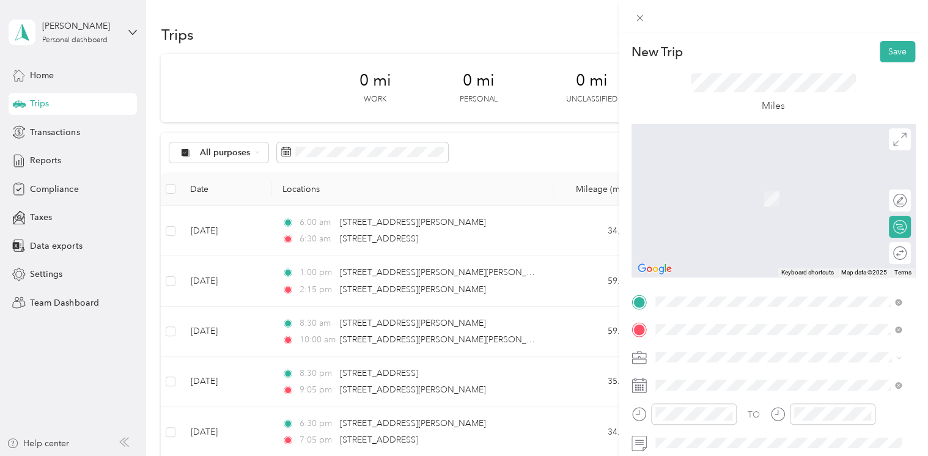
click at [743, 183] on span "[STREET_ADDRESS][PERSON_NAME][US_STATE]" at bounding box center [773, 180] width 190 height 11
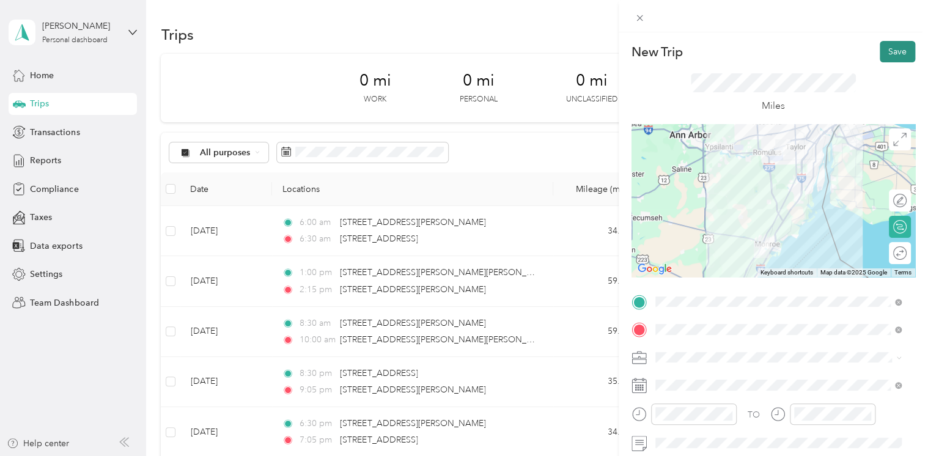
click at [886, 51] on button "Save" at bounding box center [897, 51] width 35 height 21
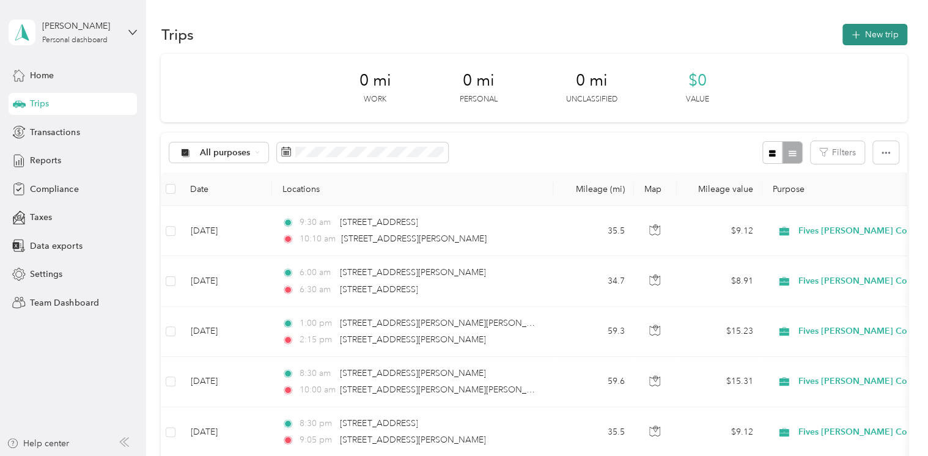
click at [881, 28] on button "New trip" at bounding box center [874, 34] width 65 height 21
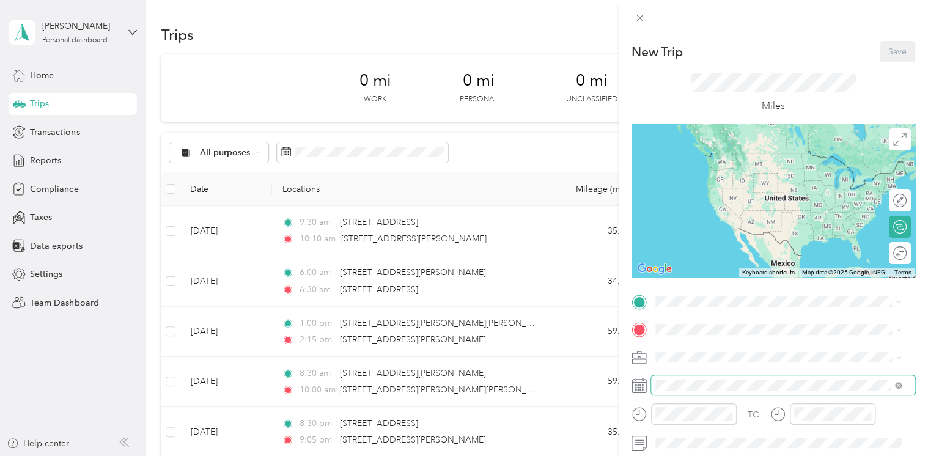
click at [683, 376] on span at bounding box center [783, 385] width 264 height 20
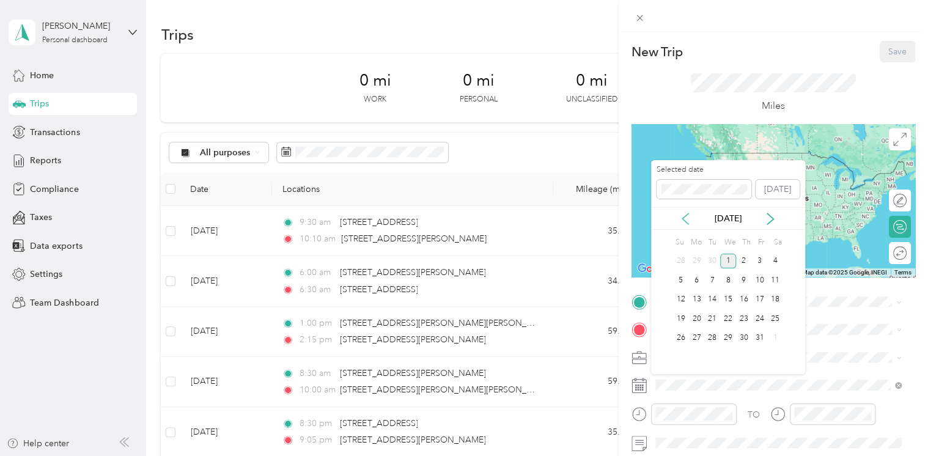
click at [682, 221] on icon at bounding box center [685, 219] width 12 height 12
click at [694, 336] on div "29" at bounding box center [696, 338] width 16 height 15
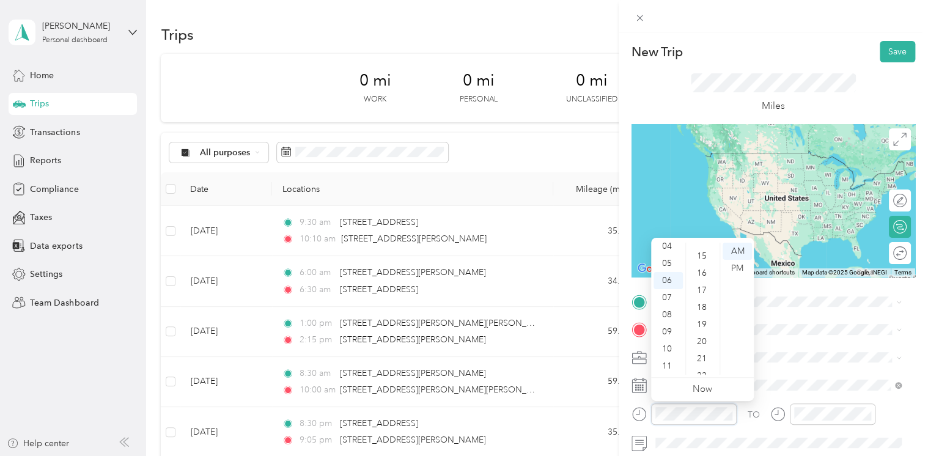
scroll to position [0, 0]
click at [704, 245] on div "00" at bounding box center [702, 251] width 29 height 17
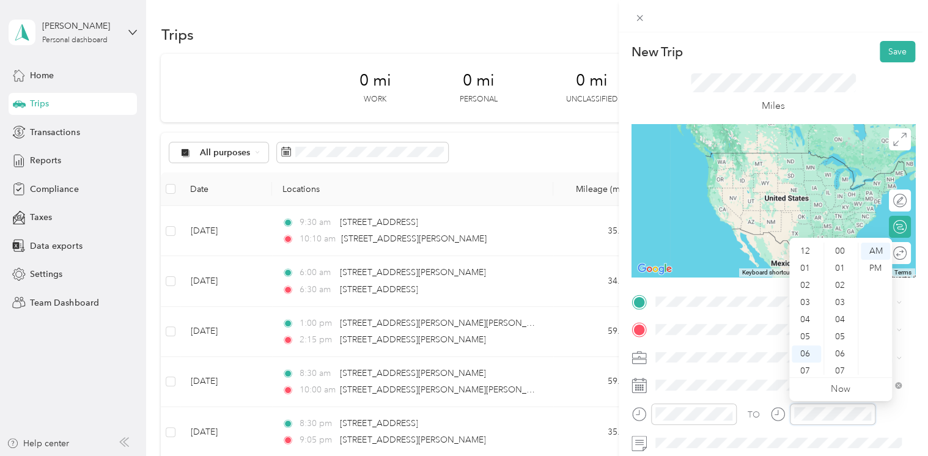
scroll to position [73, 0]
click at [840, 285] on div "35" at bounding box center [840, 285] width 29 height 17
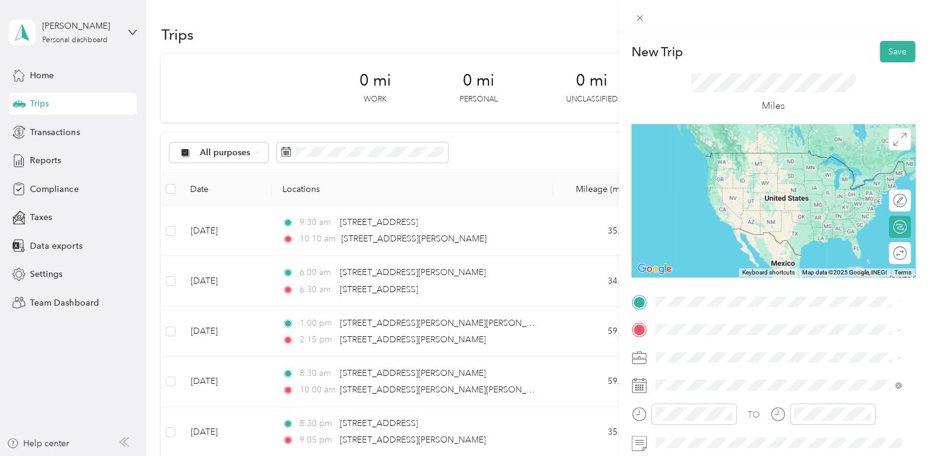
click at [738, 155] on span "[STREET_ADDRESS][PERSON_NAME][US_STATE]" at bounding box center [773, 152] width 190 height 11
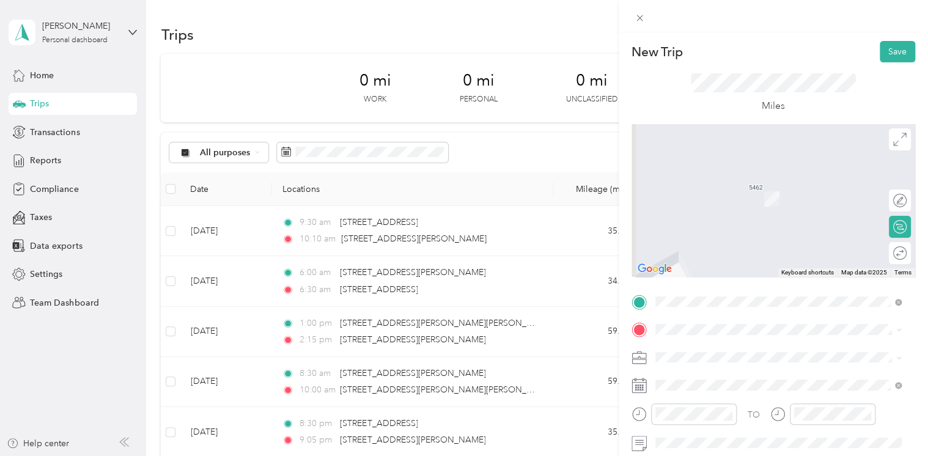
click at [705, 375] on span "[STREET_ADDRESS][US_STATE]" at bounding box center [739, 369] width 122 height 11
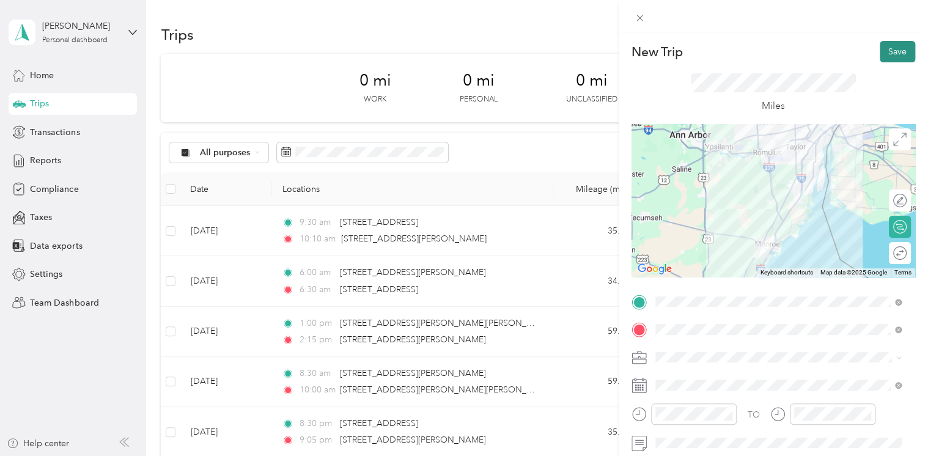
click at [885, 50] on button "Save" at bounding box center [897, 51] width 35 height 21
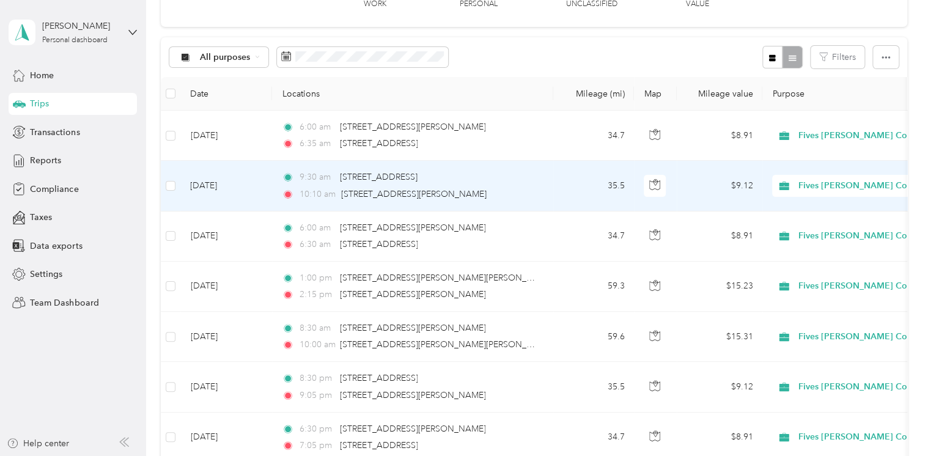
scroll to position [55, 0]
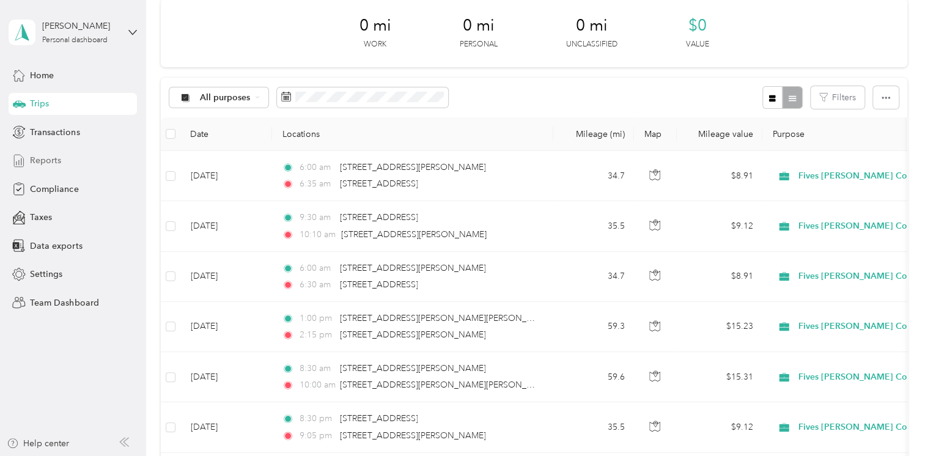
click at [60, 163] on span "Reports" at bounding box center [45, 160] width 31 height 13
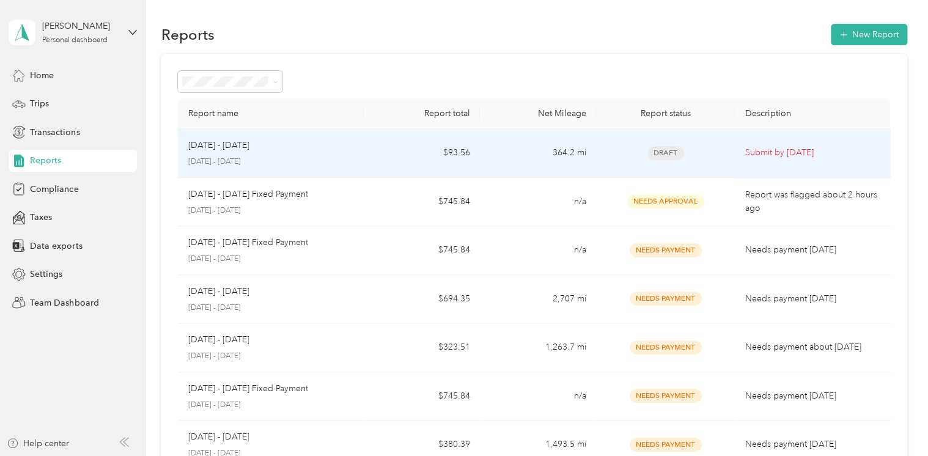
click at [227, 150] on p "[DATE] - [DATE]" at bounding box center [218, 145] width 61 height 13
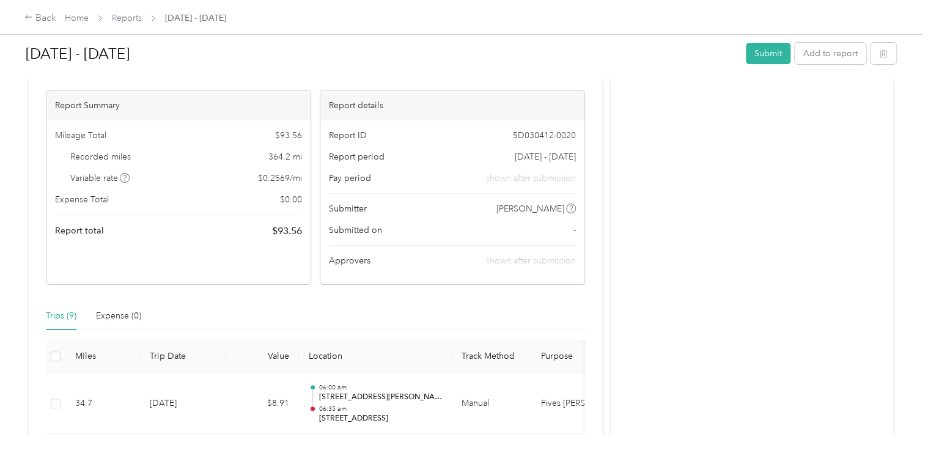
scroll to position [64, 0]
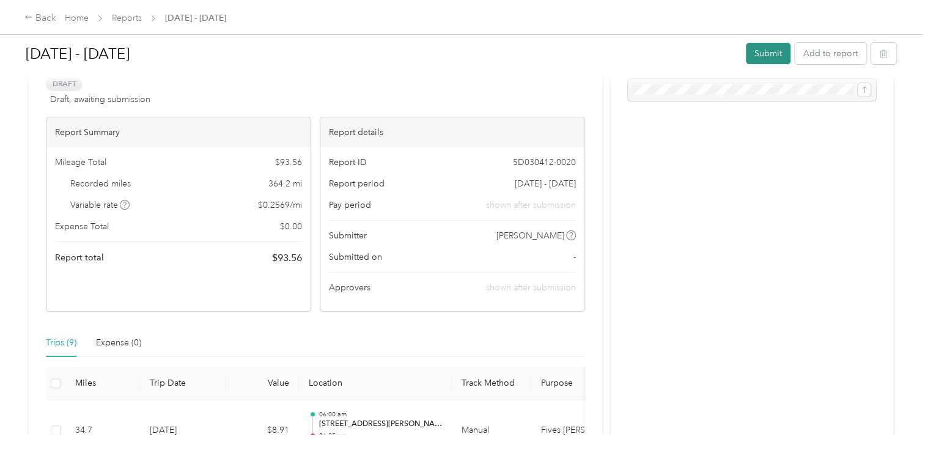
click at [765, 56] on button "Submit" at bounding box center [768, 53] width 45 height 21
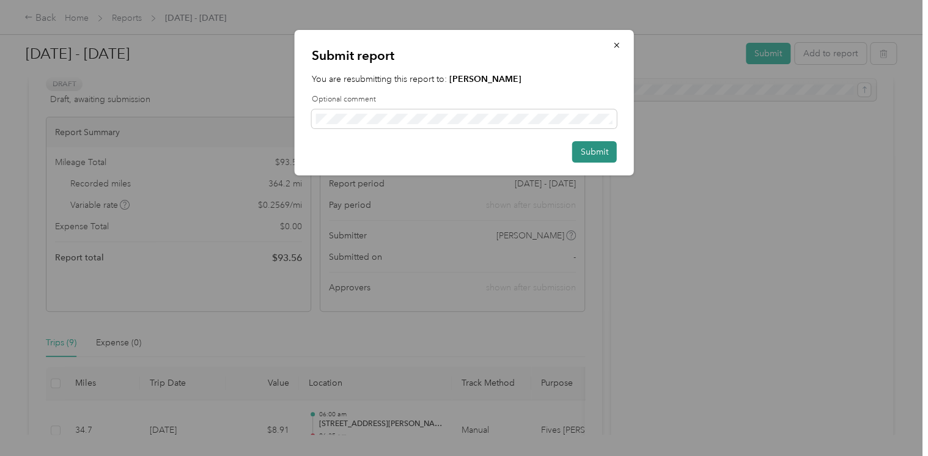
click at [597, 153] on button "Submit" at bounding box center [594, 151] width 45 height 21
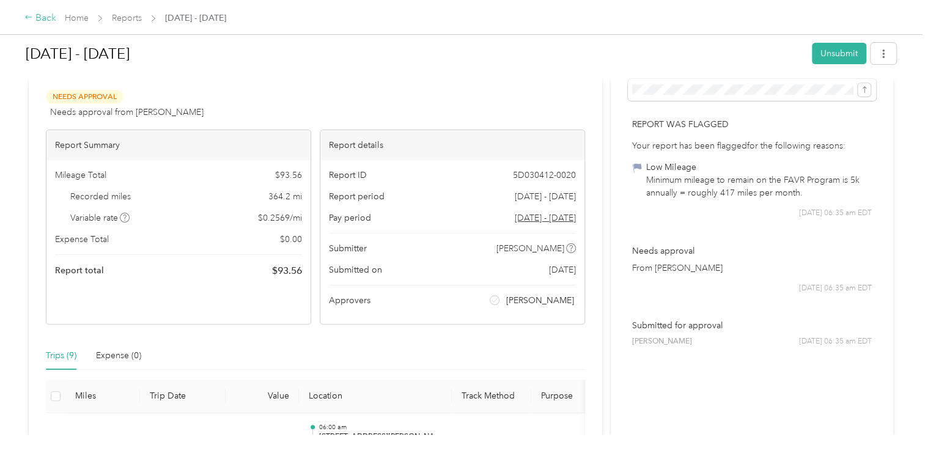
click at [50, 16] on div "Back" at bounding box center [40, 18] width 32 height 15
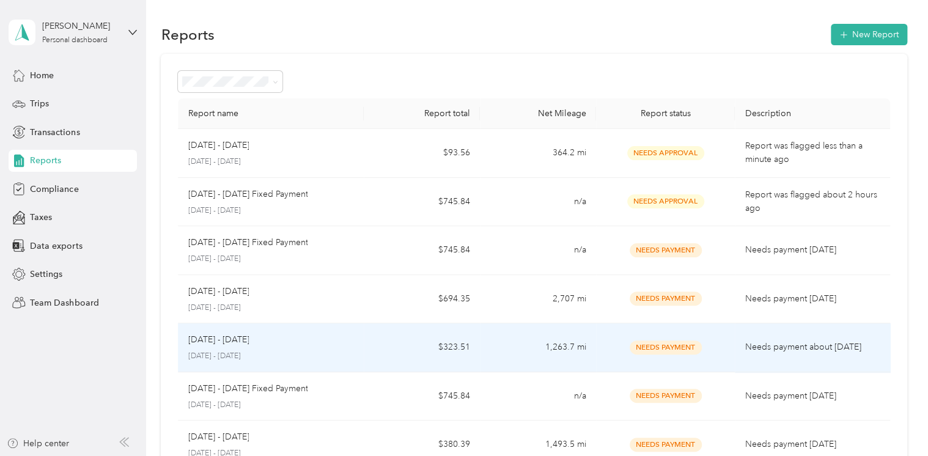
click at [389, 357] on td "$323.51" at bounding box center [422, 347] width 116 height 49
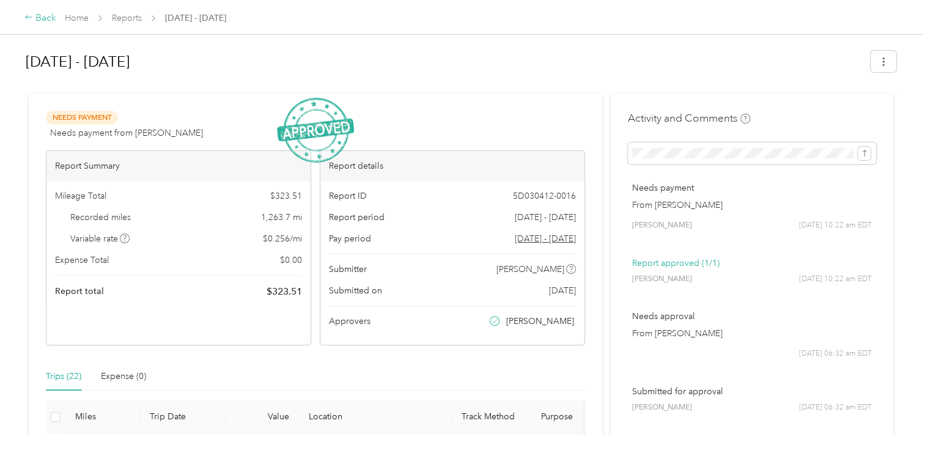
click at [40, 17] on div "Back" at bounding box center [40, 18] width 32 height 15
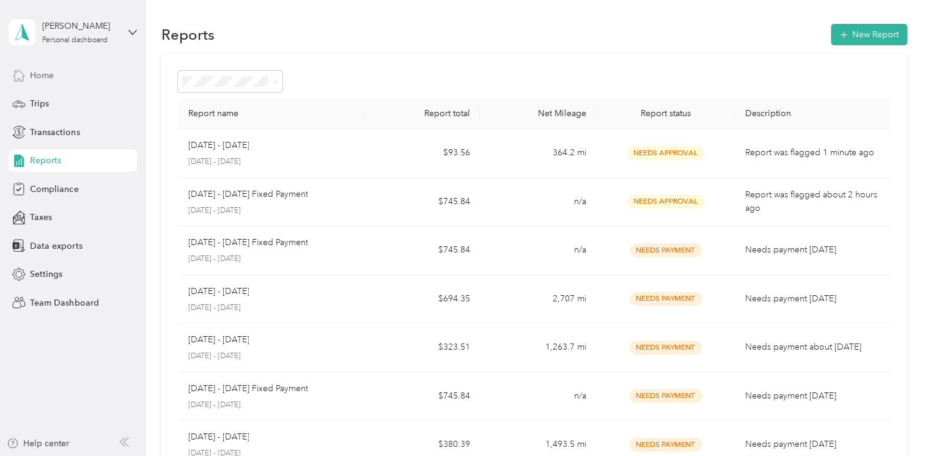
click at [53, 79] on span "Home" at bounding box center [42, 75] width 24 height 13
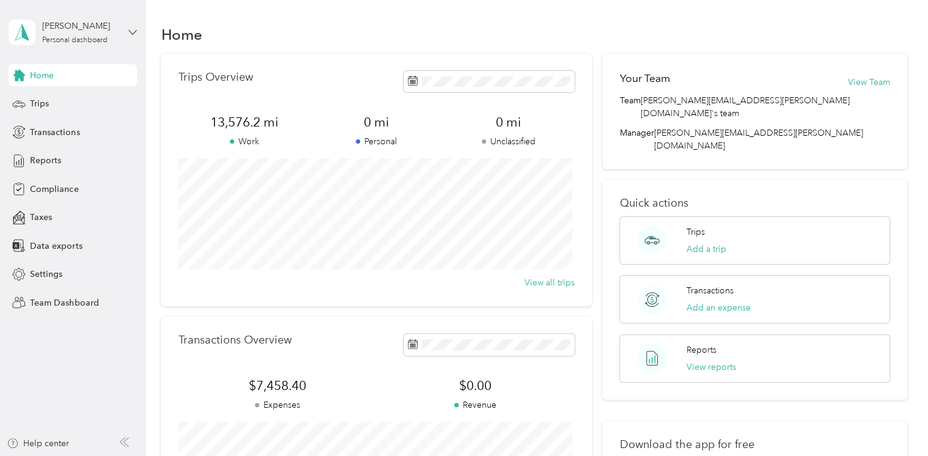
click at [135, 29] on icon at bounding box center [132, 32] width 9 height 9
click at [55, 156] on div "Log out" at bounding box center [207, 155] width 378 height 21
